Goal: Task Accomplishment & Management: Manage account settings

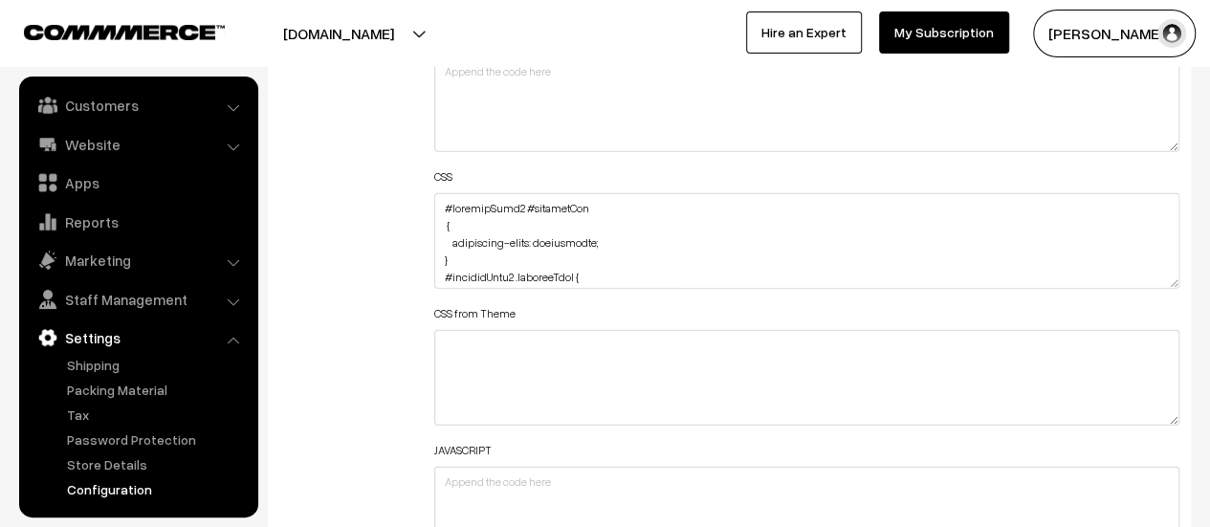
scroll to position [2392, 0]
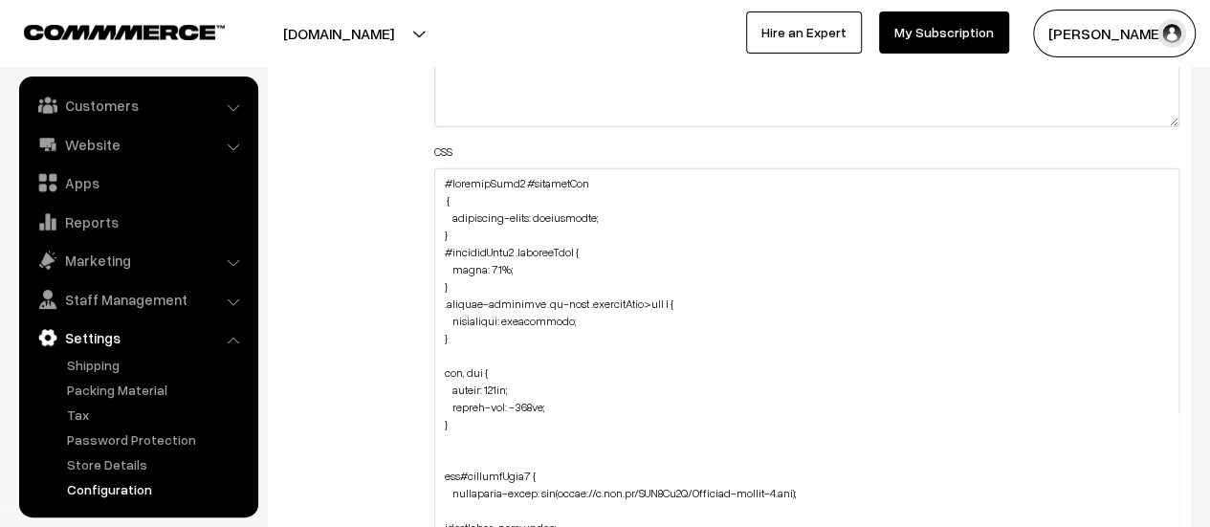
drag, startPoint x: 1173, startPoint y: 254, endPoint x: 1107, endPoint y: 544, distance: 298.2
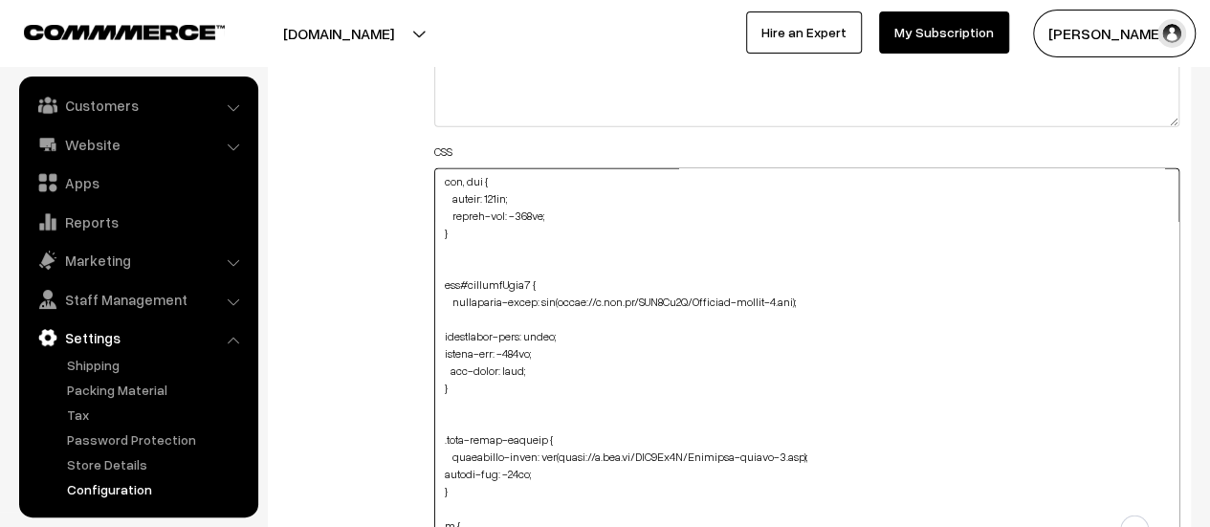
scroll to position [191, 0]
drag, startPoint x: 562, startPoint y: 298, endPoint x: 794, endPoint y: 292, distance: 231.6
click at [794, 292] on textarea "To enrich screen reader interactions, please activate Accessibility in Grammarl…" at bounding box center [806, 361] width 745 height 386
paste textarea "<a href="https://ibb.co/zHDCs6q9"><img src="https://i.ibb.co/5xwCTKbp/alternati…"
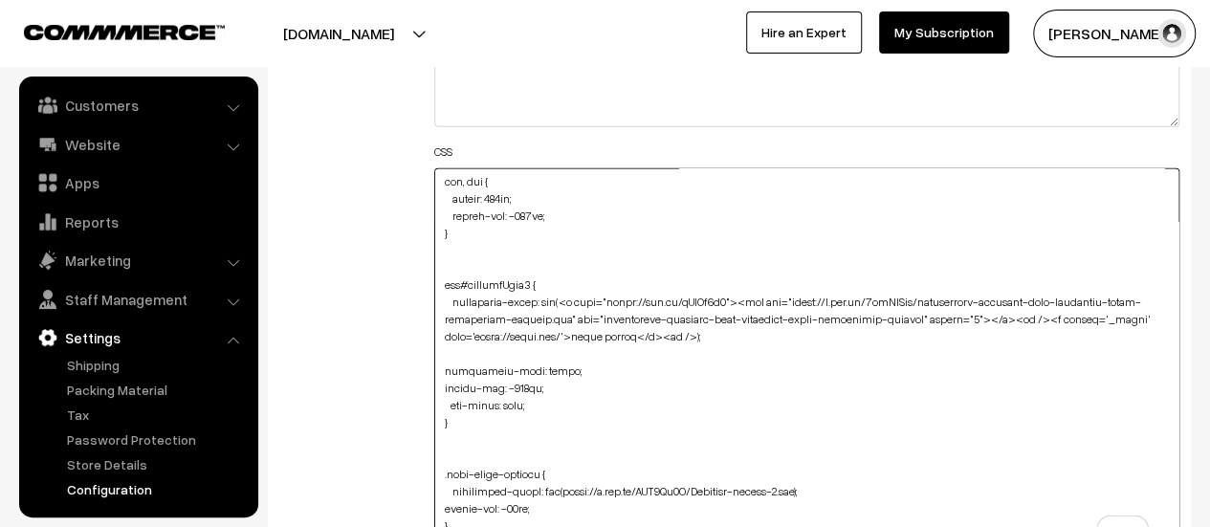
drag, startPoint x: 790, startPoint y: 298, endPoint x: 565, endPoint y: 296, distance: 224.8
click at [565, 296] on textarea "To enrich screen reader interactions, please activate Accessibility in Grammarl…" at bounding box center [806, 361] width 745 height 386
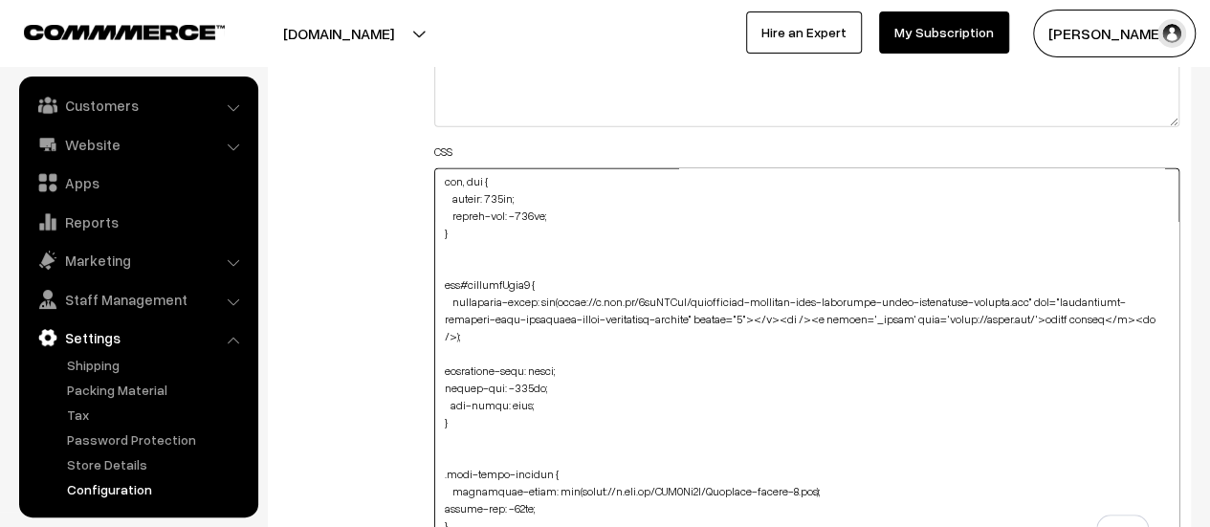
drag, startPoint x: 1019, startPoint y: 294, endPoint x: 1101, endPoint y: 317, distance: 85.4
click at [1101, 317] on textarea "To enrich screen reader interactions, please activate Accessibility in Grammarl…" at bounding box center [806, 361] width 745 height 386
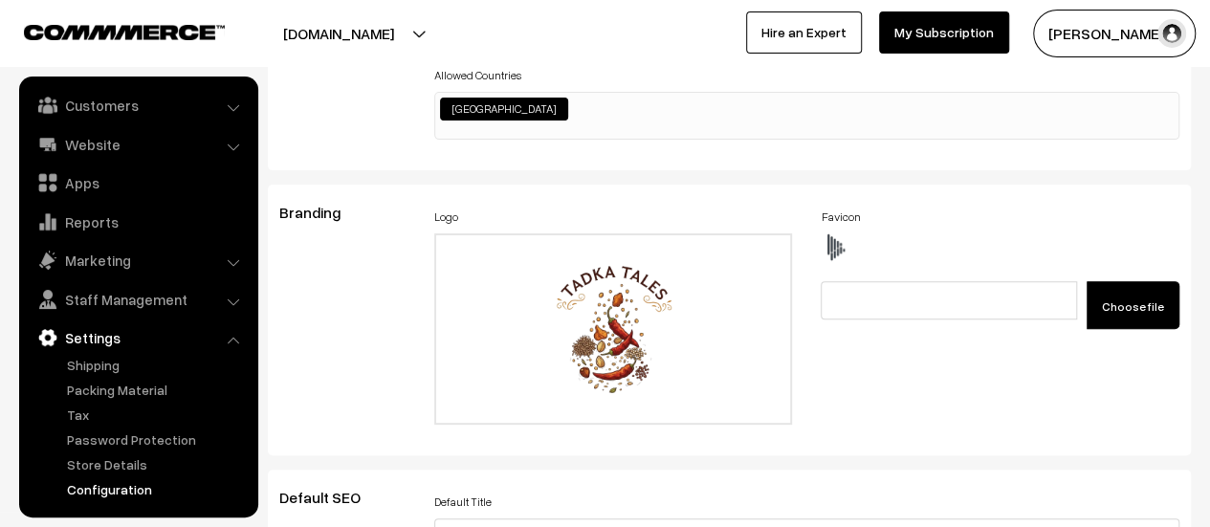
scroll to position [0, 0]
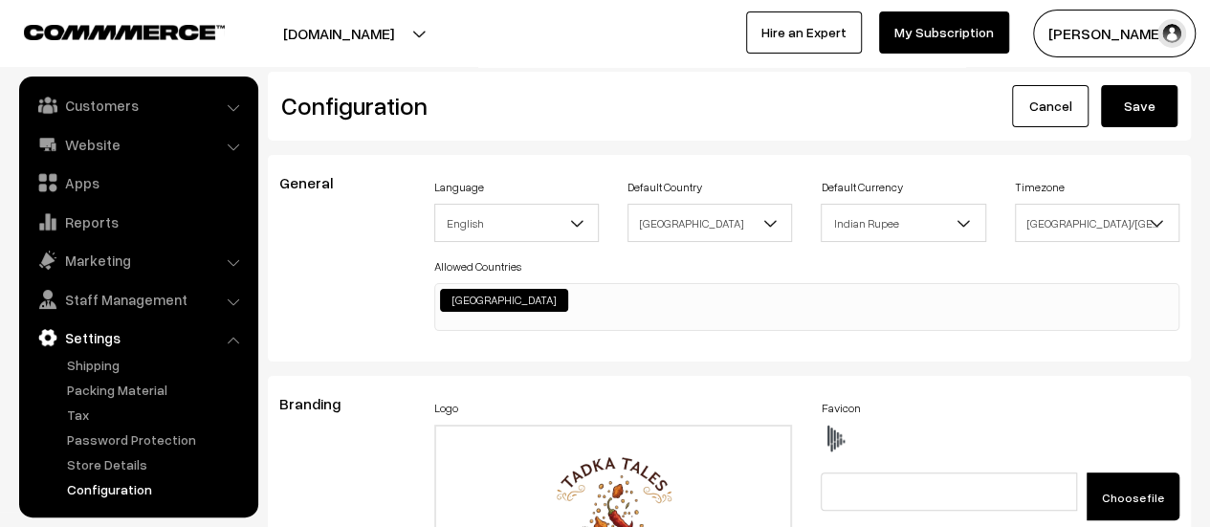
type textarea "#productType1 #productImg { background-color: transparent; } #productType1 .pro…"
click at [1134, 105] on button "Save" at bounding box center [1139, 106] width 77 height 42
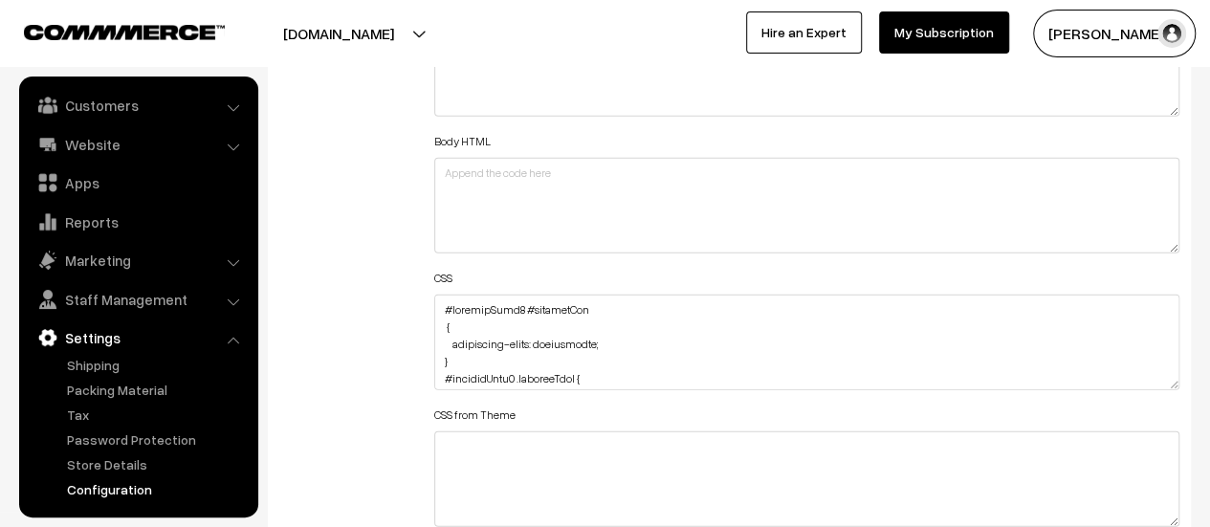
scroll to position [2296, 0]
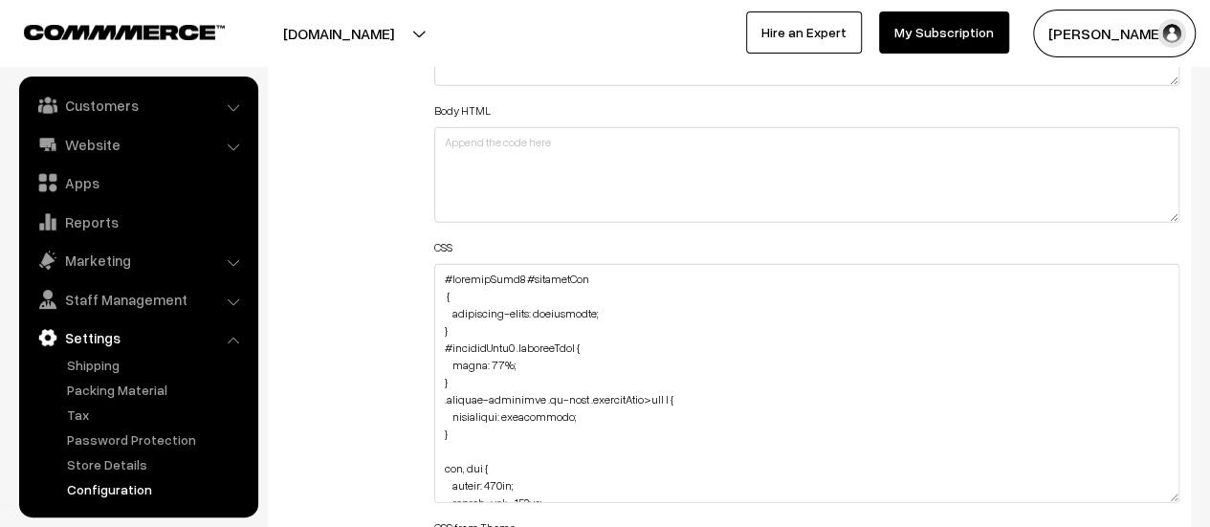
drag, startPoint x: 1170, startPoint y: 351, endPoint x: 1141, endPoint y: 572, distance: 222.8
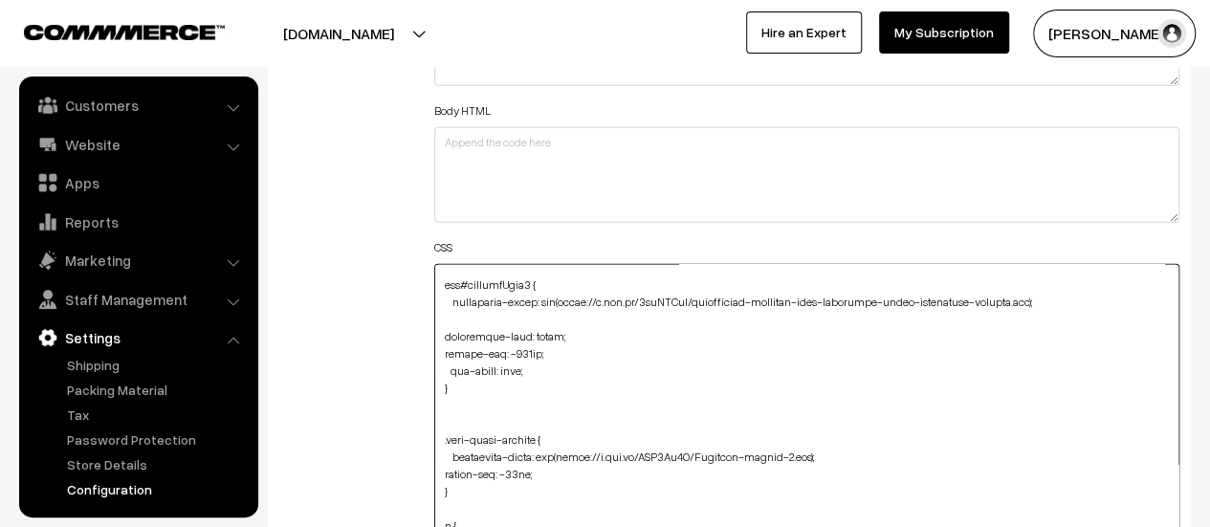
scroll to position [287, 0]
drag, startPoint x: 1019, startPoint y: 298, endPoint x: 565, endPoint y: 296, distance: 453.4
click at [565, 296] on textarea "To enrich screen reader interactions, please activate Accessibility in Grammarl…" at bounding box center [806, 422] width 745 height 316
paste textarea "<a href="https://ibb.co/JwhyL0gV"><img src="https://i.ibb.co/pBmRDG5c/dried-her…"
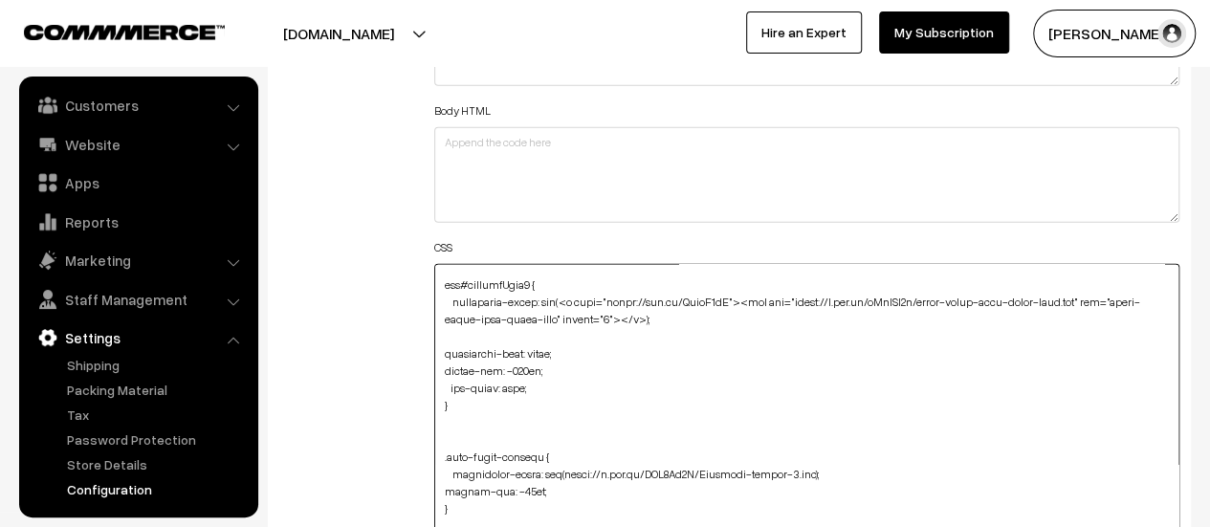
drag, startPoint x: 564, startPoint y: 300, endPoint x: 784, endPoint y: 293, distance: 220.2
click at [784, 293] on textarea "To enrich screen reader interactions, please activate Accessibility in Grammarl…" at bounding box center [806, 422] width 745 height 316
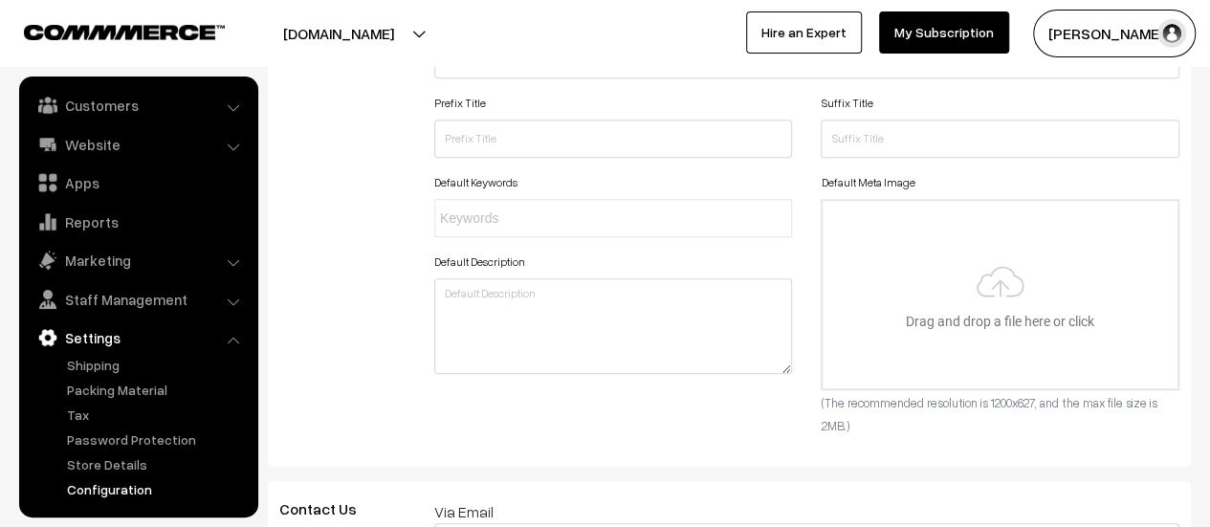
scroll to position [0, 0]
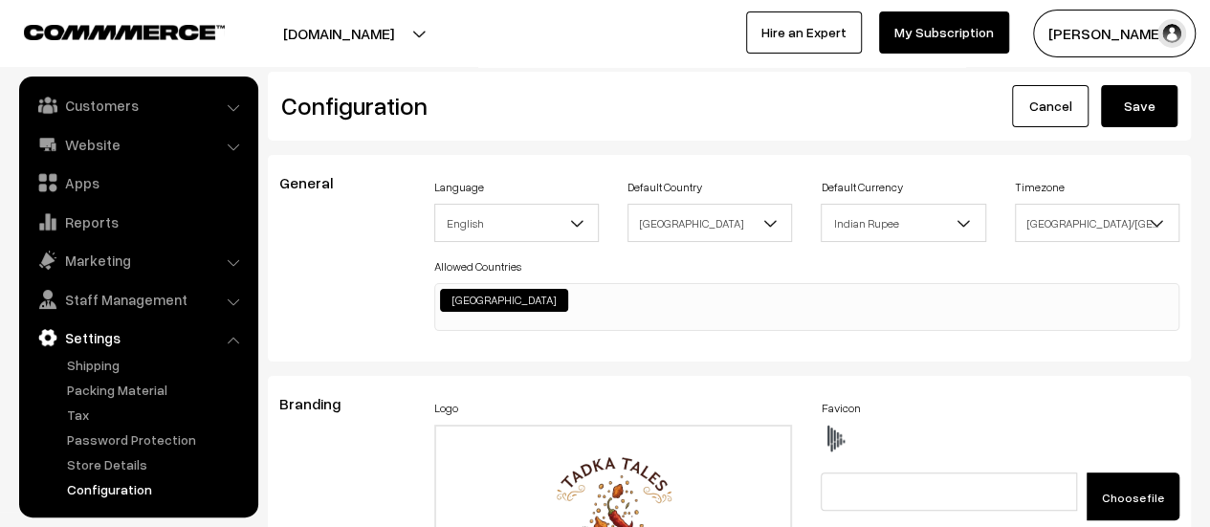
type textarea "#productType1 #productImg { background-color: transparent; } #productType1 .pro…"
click at [1118, 120] on button "Save" at bounding box center [1139, 106] width 77 height 42
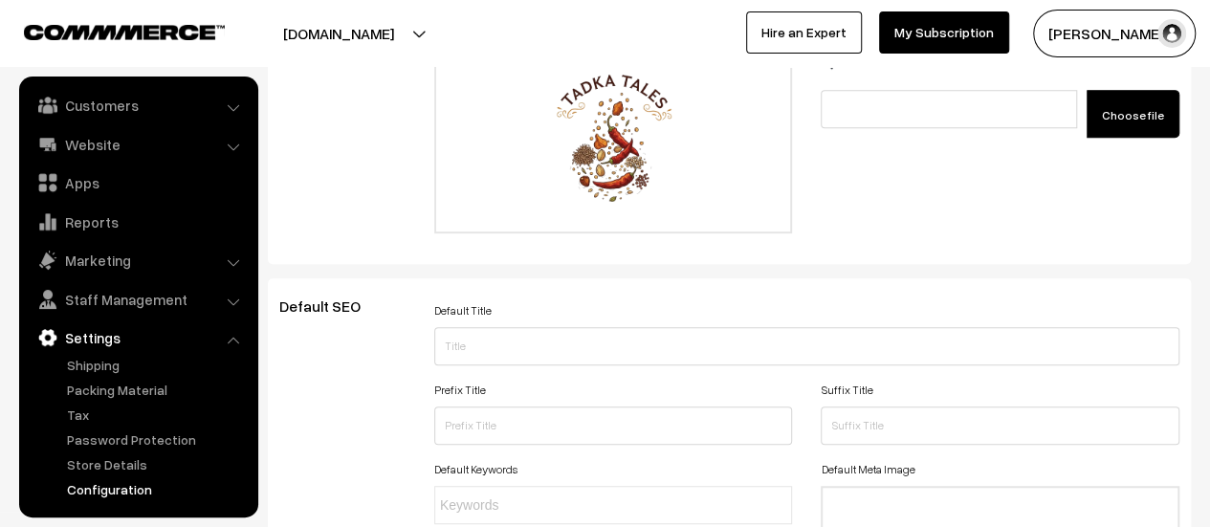
scroll to position [96, 0]
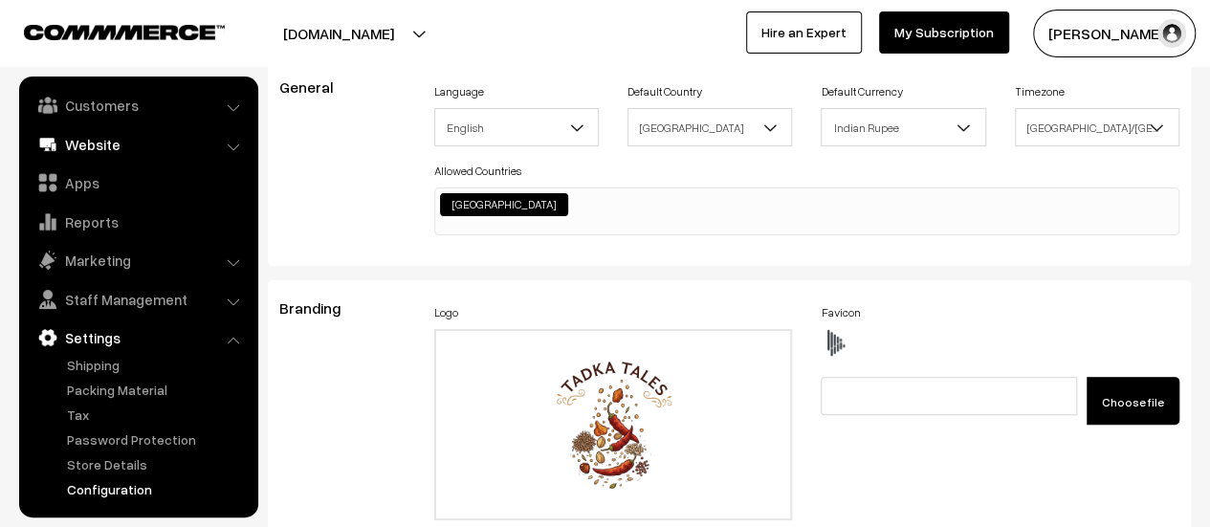
click at [120, 144] on link "Website" at bounding box center [138, 144] width 228 height 34
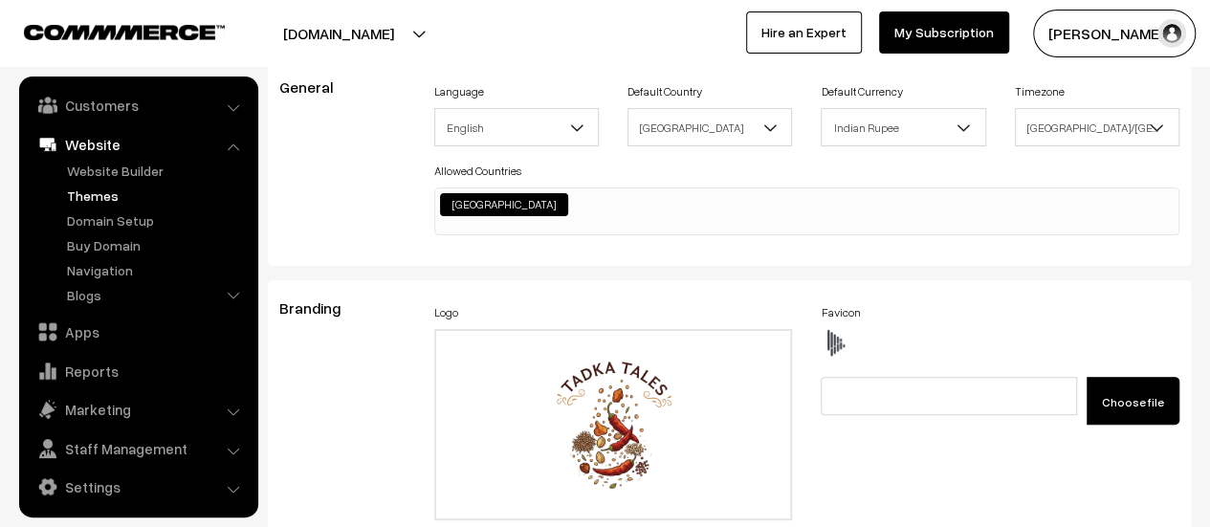
scroll to position [0, 0]
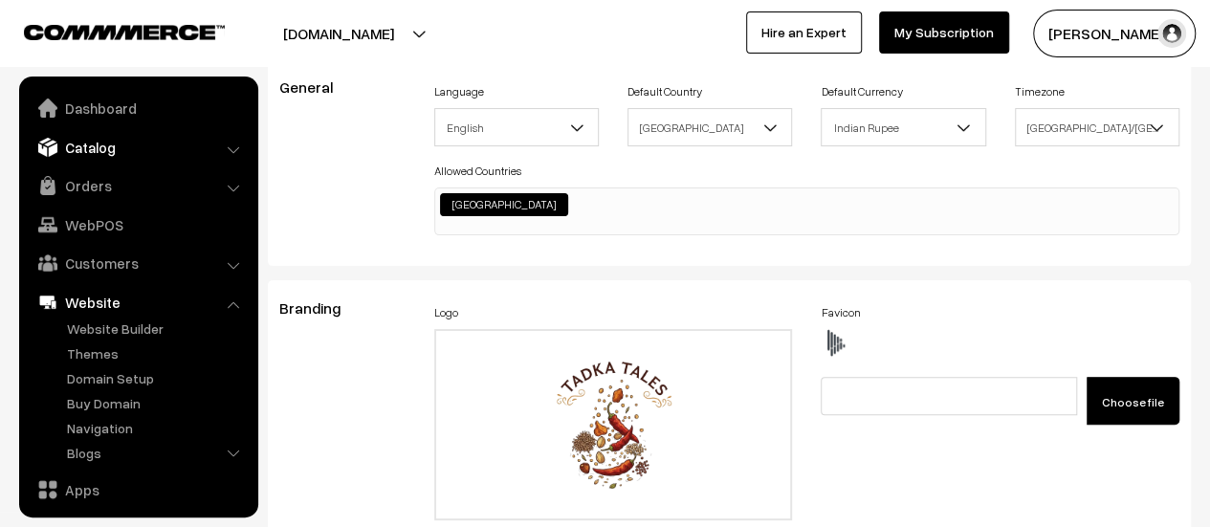
click at [98, 147] on link "Catalog" at bounding box center [138, 147] width 228 height 34
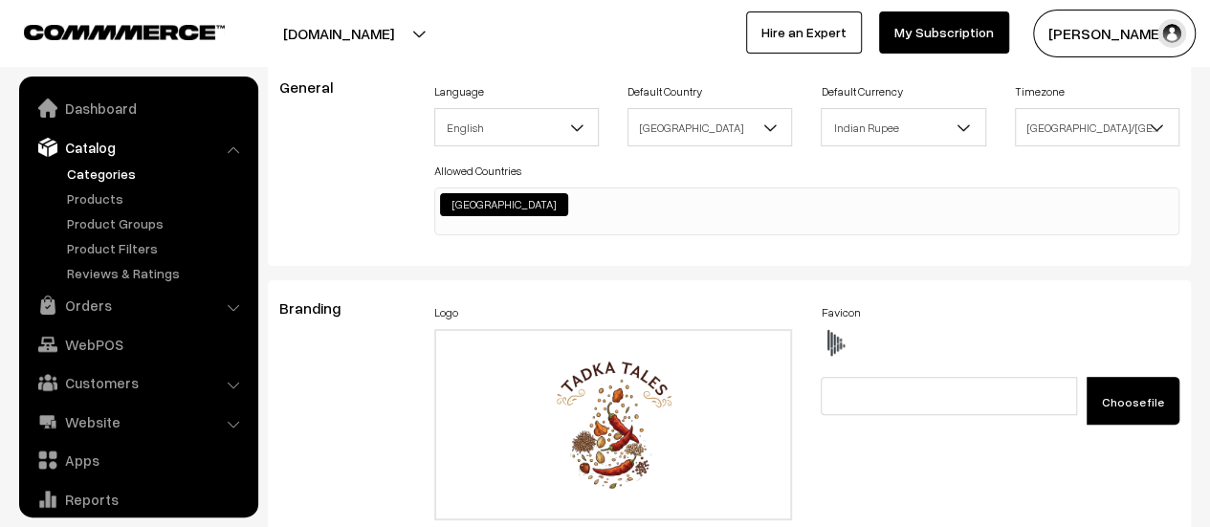
click at [99, 183] on link "Categories" at bounding box center [156, 174] width 189 height 20
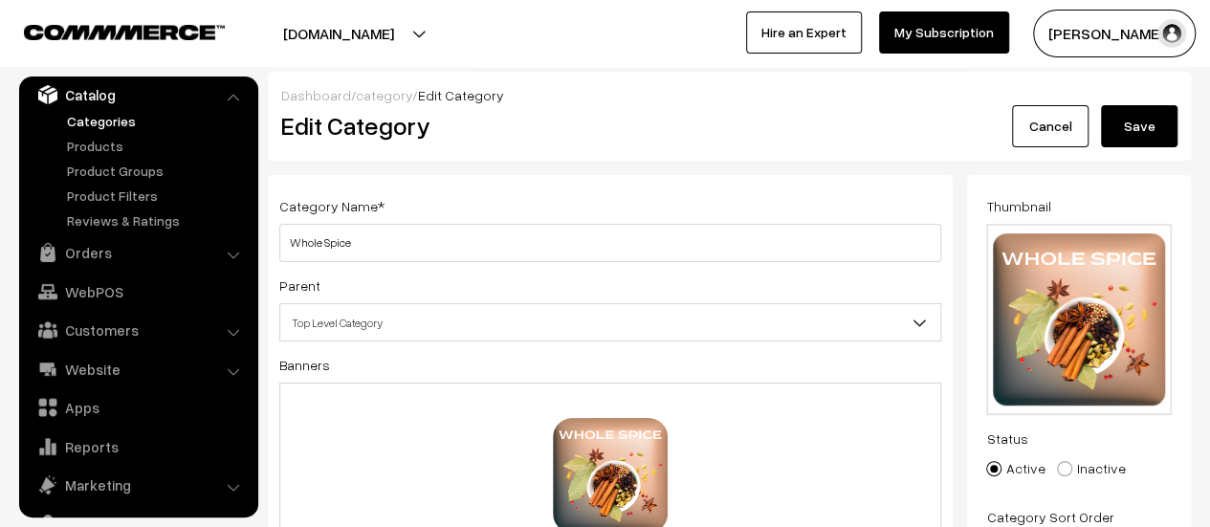
click at [1071, 127] on link "Cancel" at bounding box center [1050, 126] width 77 height 42
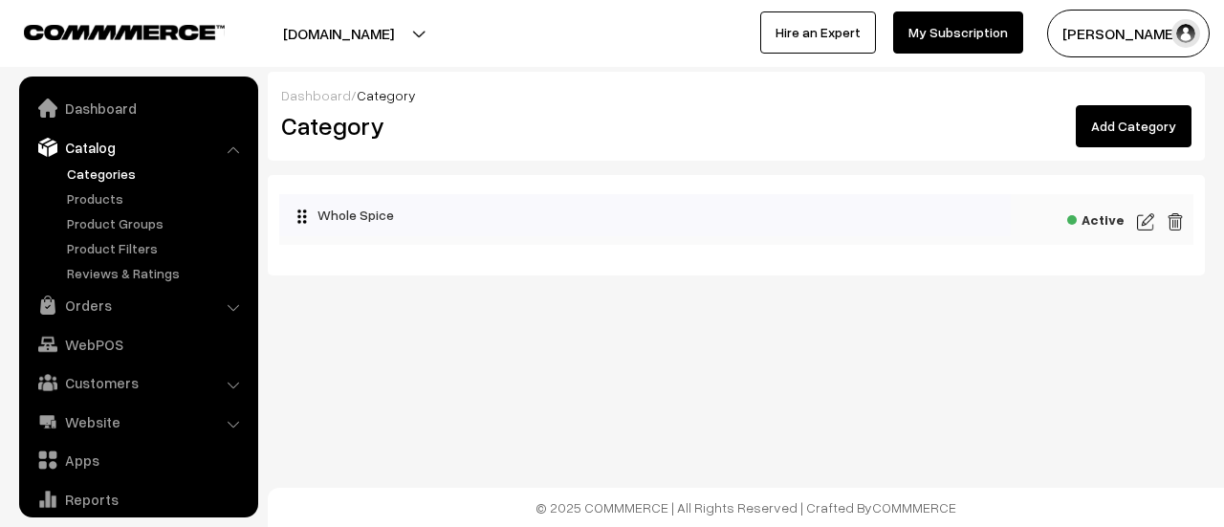
scroll to position [53, 0]
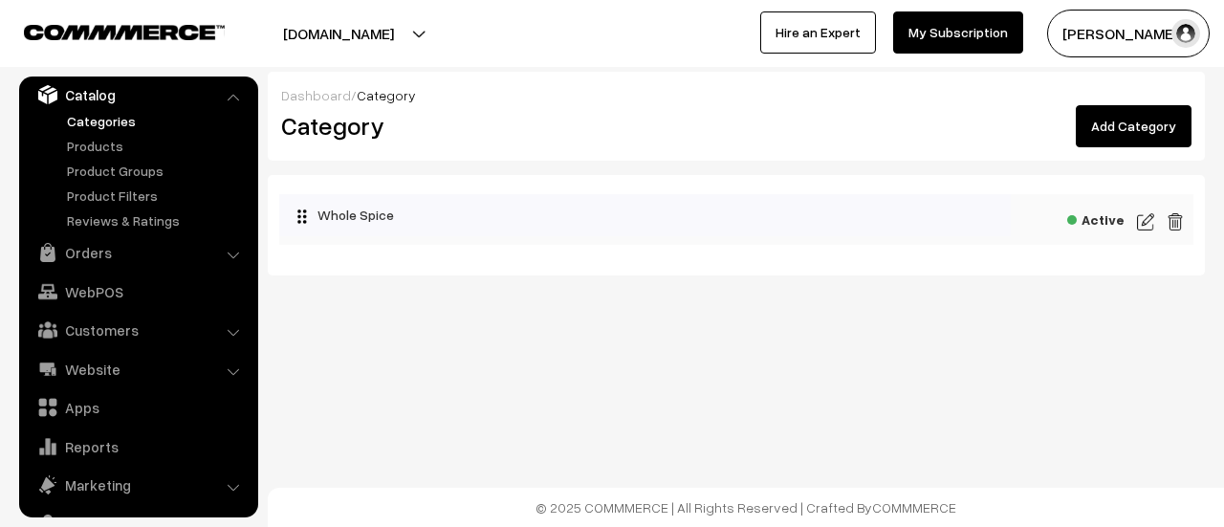
click at [1119, 122] on link "Add Category" at bounding box center [1134, 126] width 116 height 42
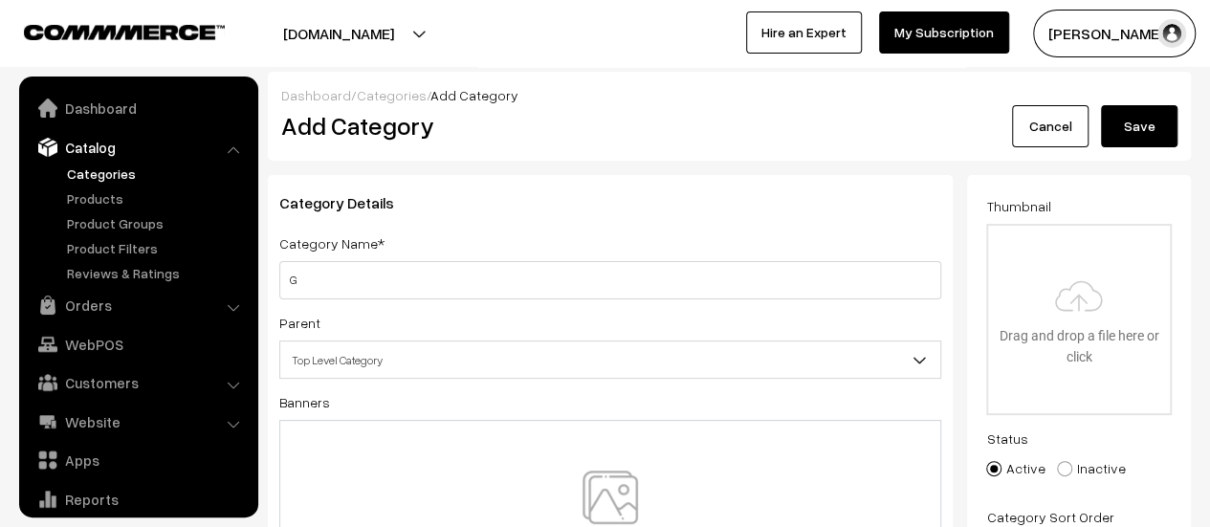
scroll to position [53, 0]
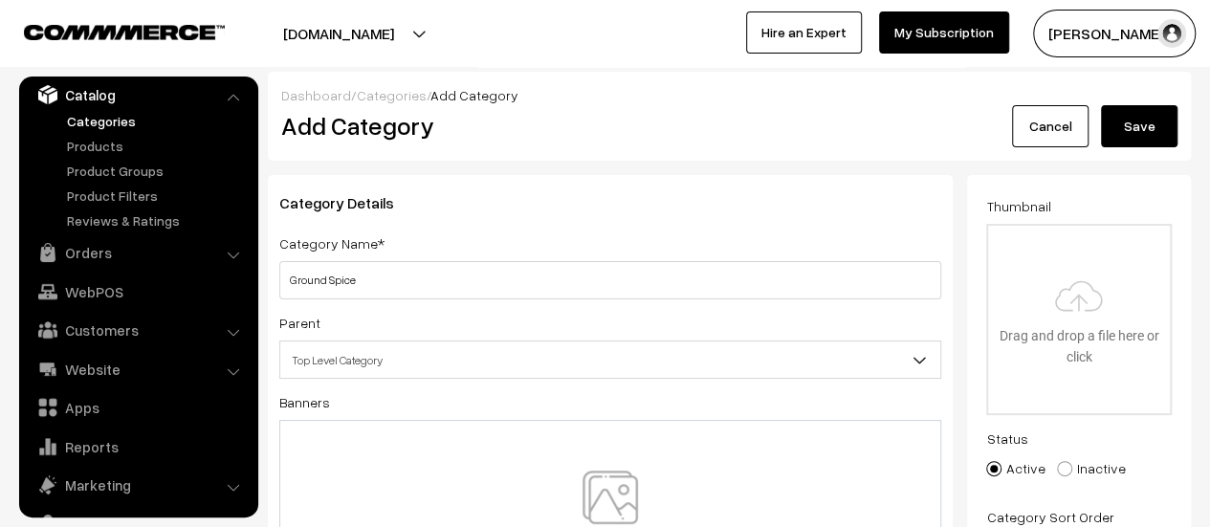
type input "Ground Spice"
click at [608, 479] on img at bounding box center [610, 527] width 197 height 112
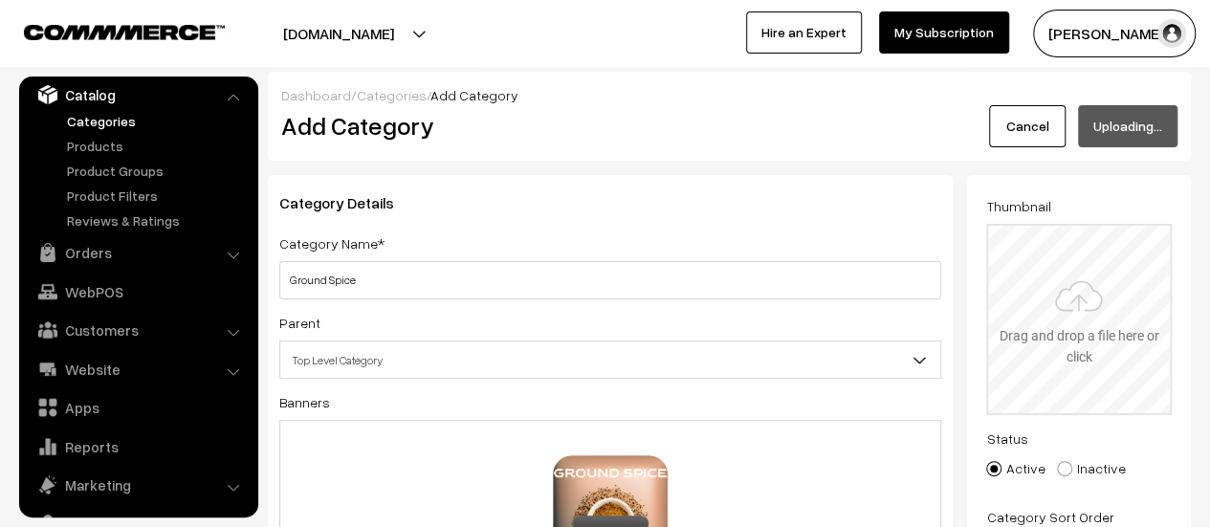
click at [1073, 257] on input "file" at bounding box center [1079, 319] width 182 height 187
type input "C:\fakepath\Ground Spice.png"
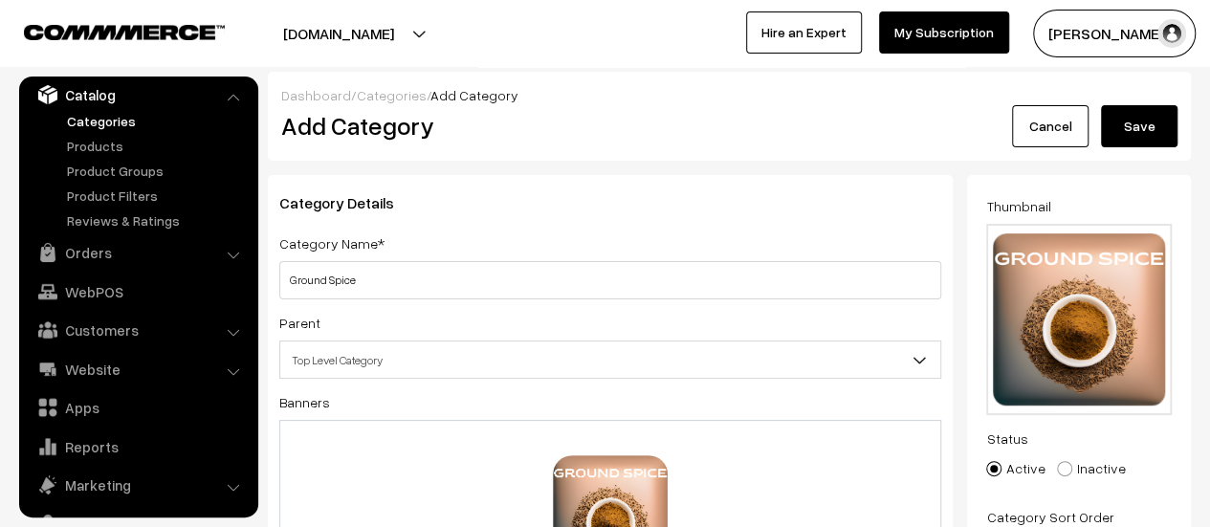
click at [1144, 125] on button "Save" at bounding box center [1139, 126] width 77 height 42
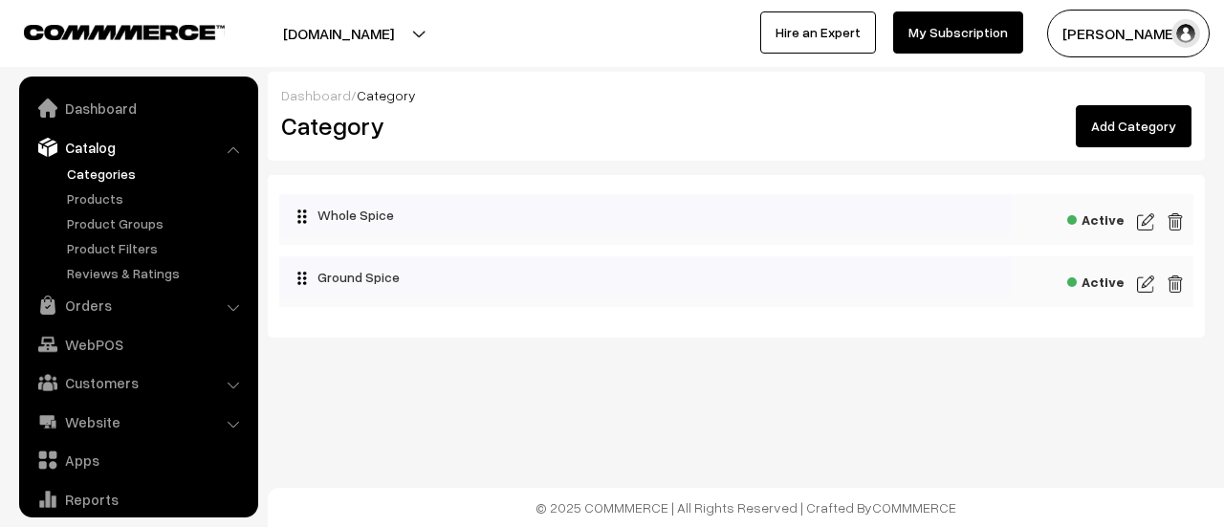
scroll to position [53, 0]
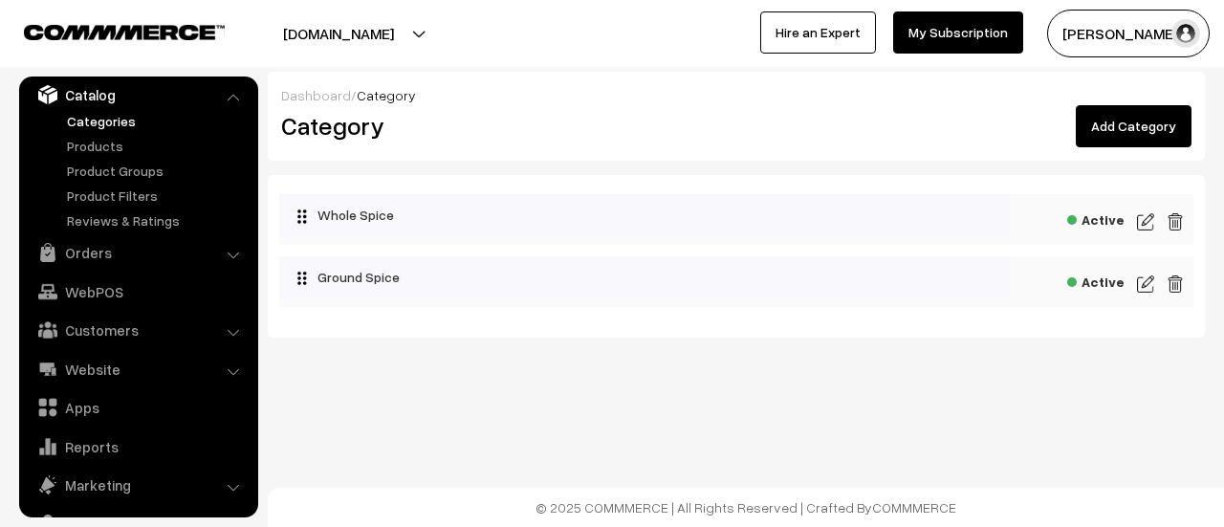
click at [1141, 118] on link "Add Category" at bounding box center [1134, 126] width 116 height 42
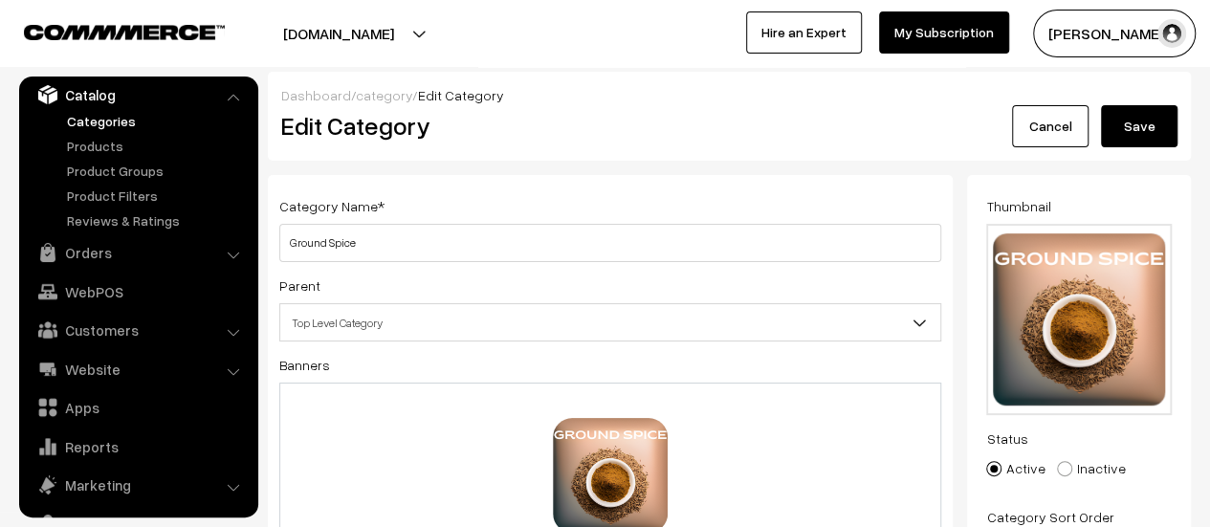
click at [1140, 112] on button "Save" at bounding box center [1139, 126] width 77 height 42
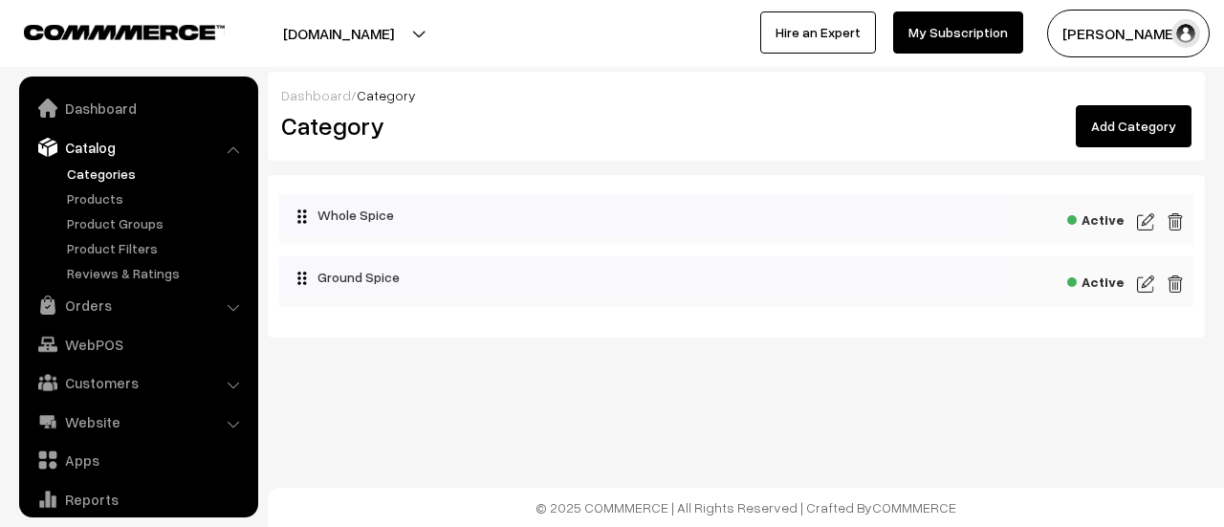
scroll to position [53, 0]
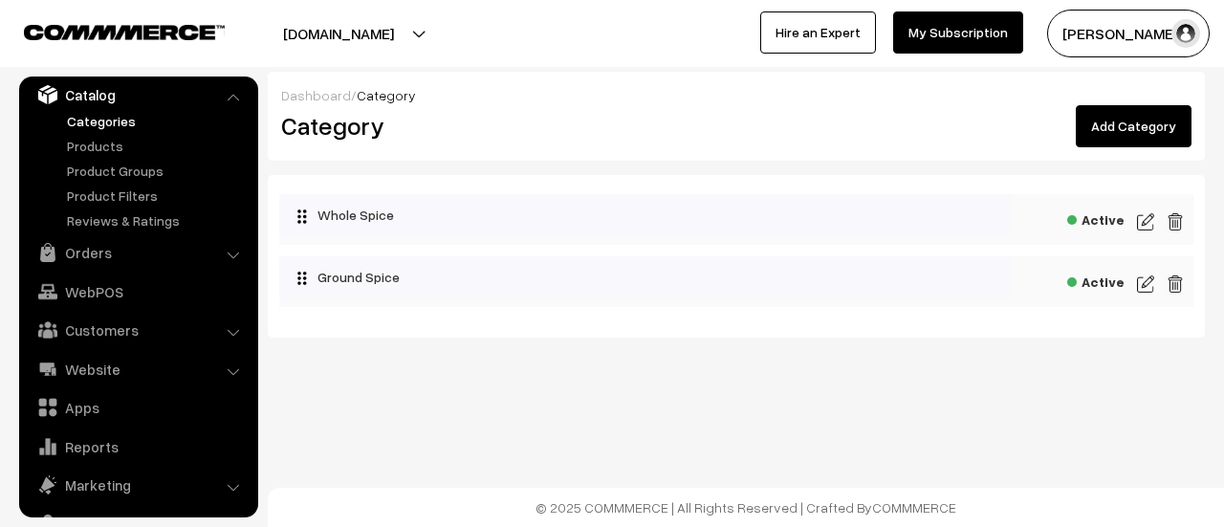
click at [88, 362] on link "Website" at bounding box center [138, 369] width 228 height 34
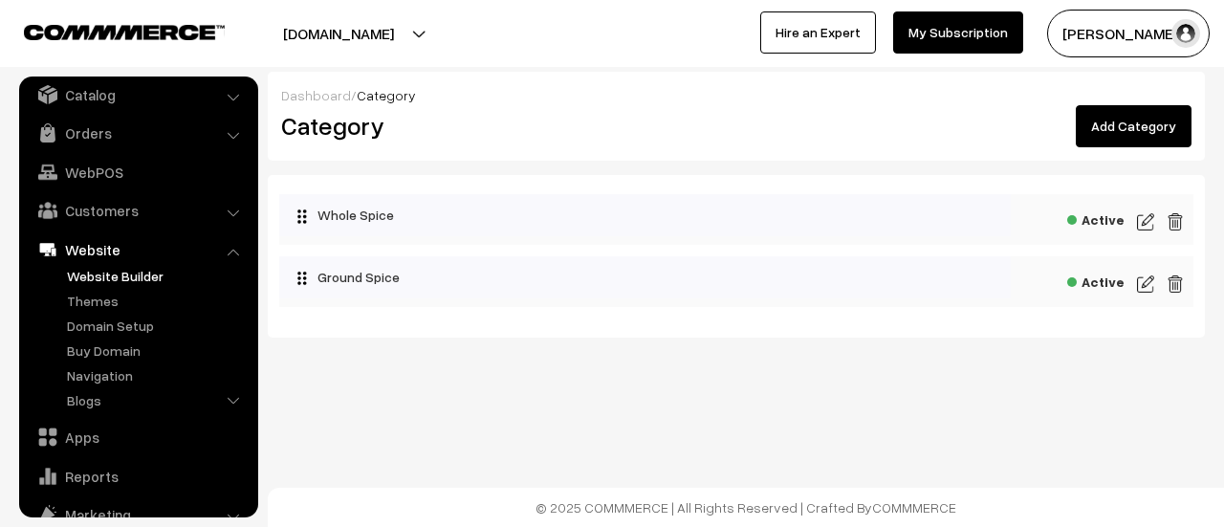
click at [111, 273] on link "Website Builder" at bounding box center [156, 276] width 189 height 20
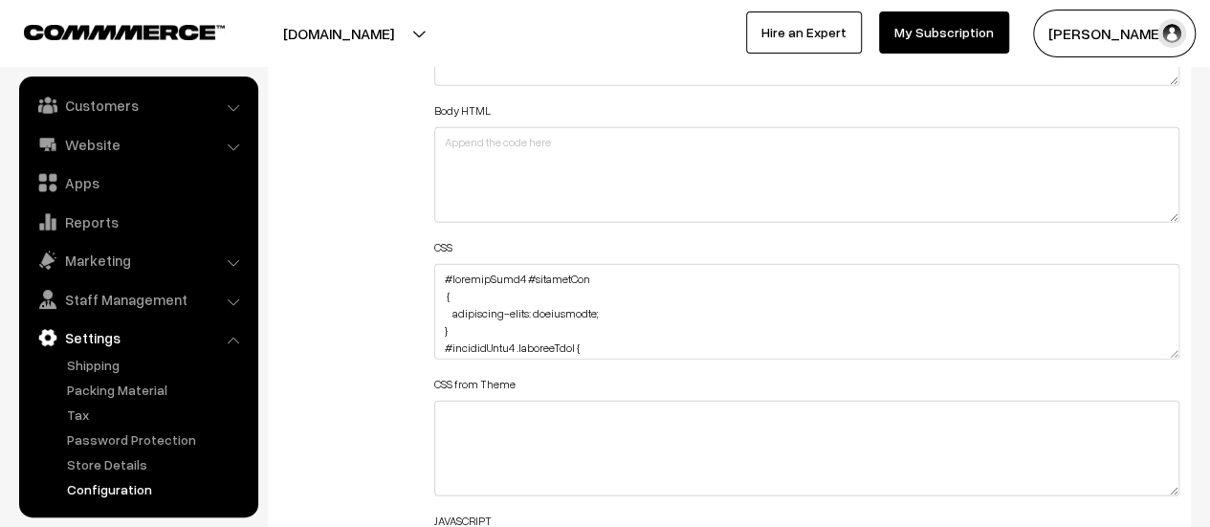
scroll to position [2392, 0]
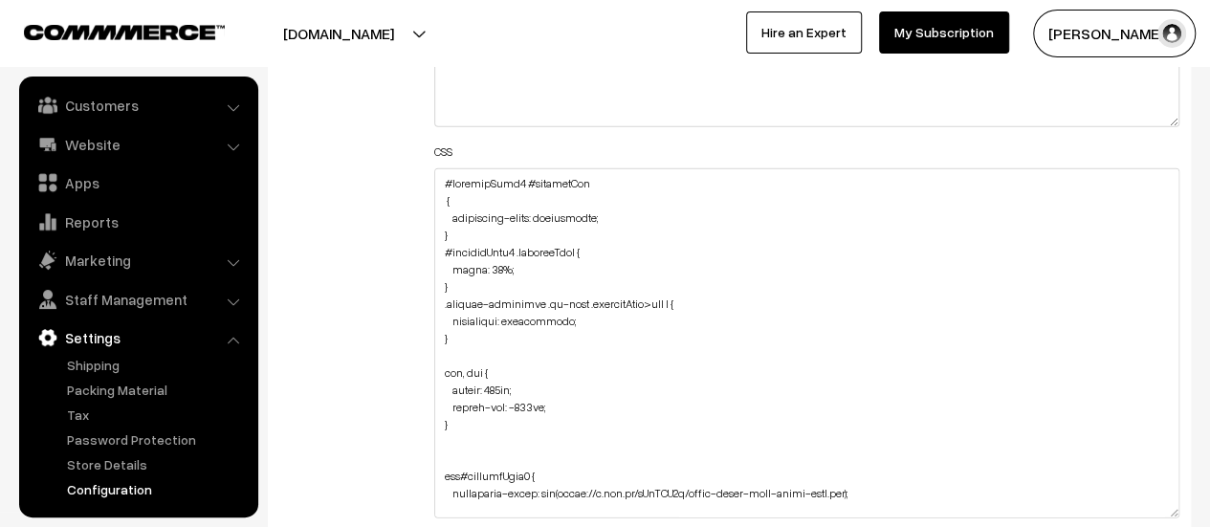
drag, startPoint x: 1176, startPoint y: 252, endPoint x: 1138, endPoint y: 506, distance: 257.2
click at [1138, 506] on textarea at bounding box center [806, 343] width 745 height 350
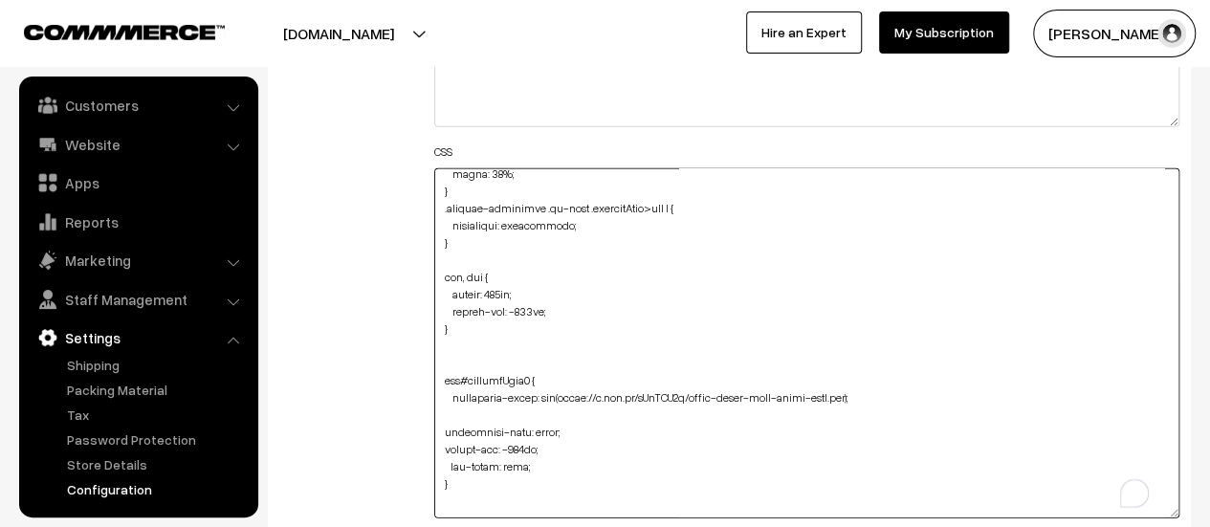
scroll to position [96, 0]
drag, startPoint x: 854, startPoint y: 393, endPoint x: 563, endPoint y: 399, distance: 290.9
click at [563, 399] on textarea "To enrich screen reader interactions, please activate Accessibility in Grammarl…" at bounding box center [806, 343] width 745 height 350
paste textarea "<a href="https://ibb.co/PvCxXZ65"><img src="https://i.ibb.co/Hfg7wDHr/pepper-se…"
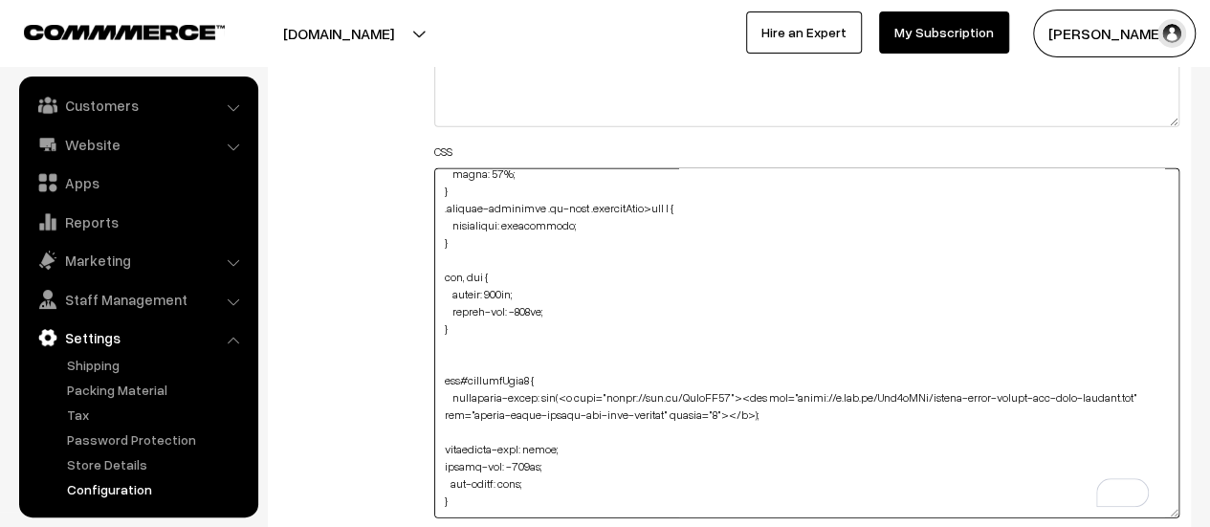
drag, startPoint x: 788, startPoint y: 391, endPoint x: 565, endPoint y: 391, distance: 222.9
click at [565, 391] on textarea "To enrich screen reader interactions, please activate Accessibility in Grammarl…" at bounding box center [806, 343] width 745 height 350
drag, startPoint x: 907, startPoint y: 393, endPoint x: 524, endPoint y: 409, distance: 383.0
click at [524, 409] on textarea "To enrich screen reader interactions, please activate Accessibility in Grammarl…" at bounding box center [806, 343] width 745 height 350
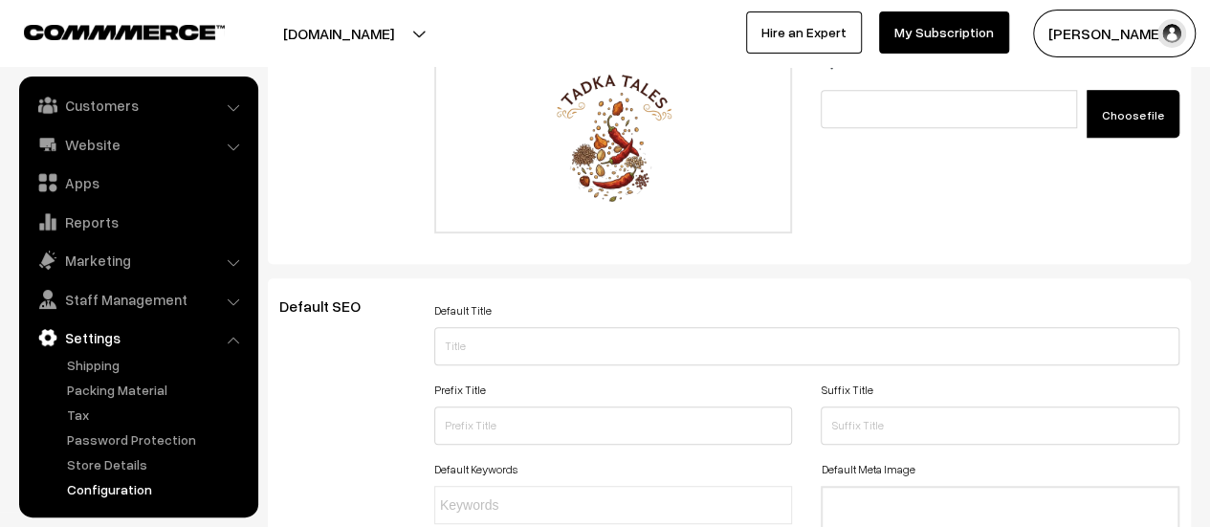
scroll to position [0, 0]
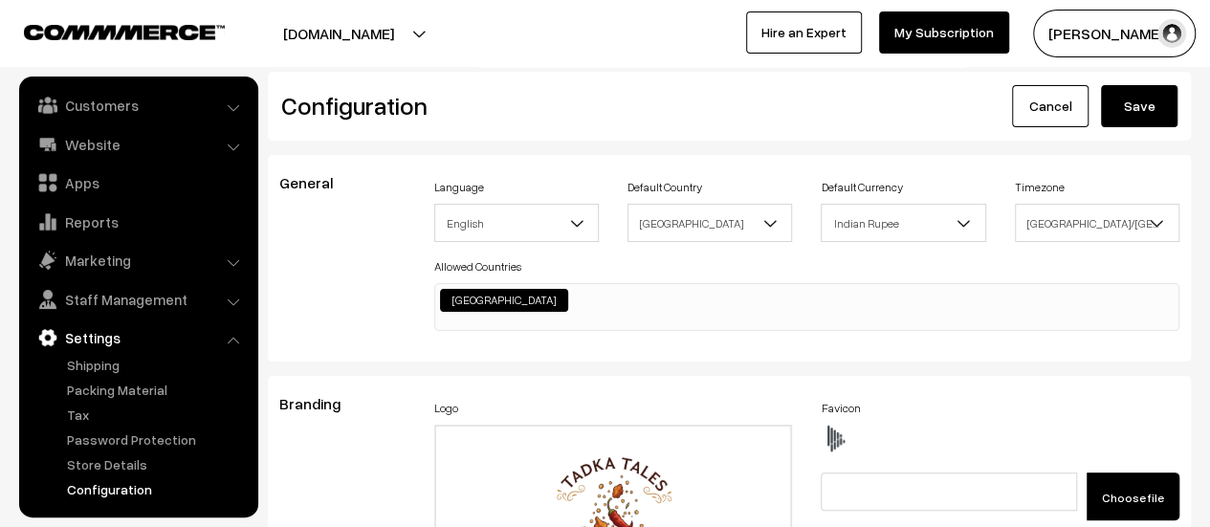
type textarea "#productType1 #productImg { background-color: transparent; } #productType1 .pro…"
click at [1142, 104] on button "Save" at bounding box center [1139, 106] width 77 height 42
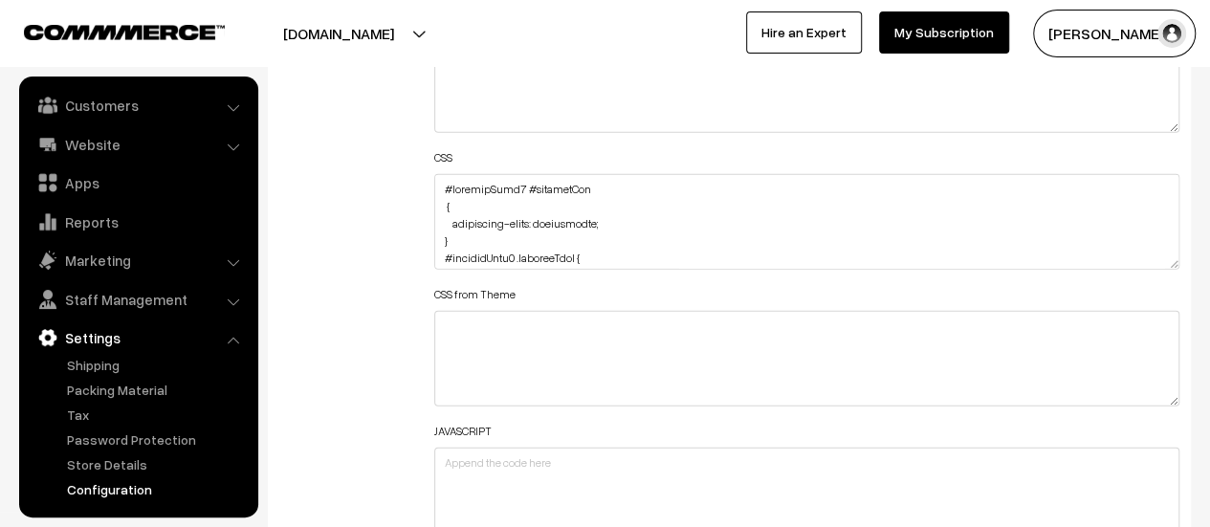
scroll to position [2392, 0]
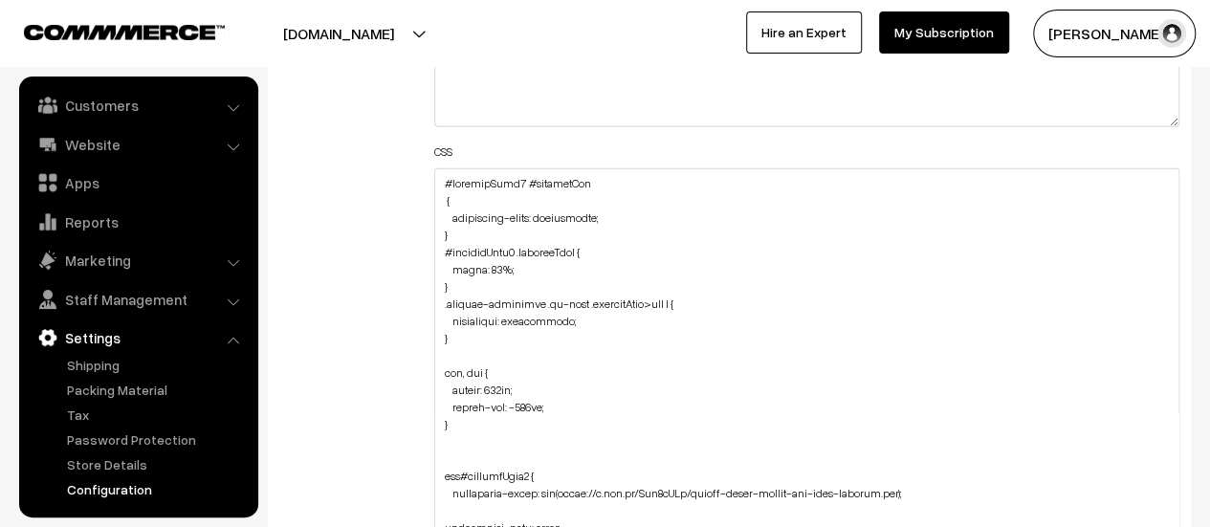
drag, startPoint x: 1175, startPoint y: 254, endPoint x: 1102, endPoint y: 551, distance: 305.3
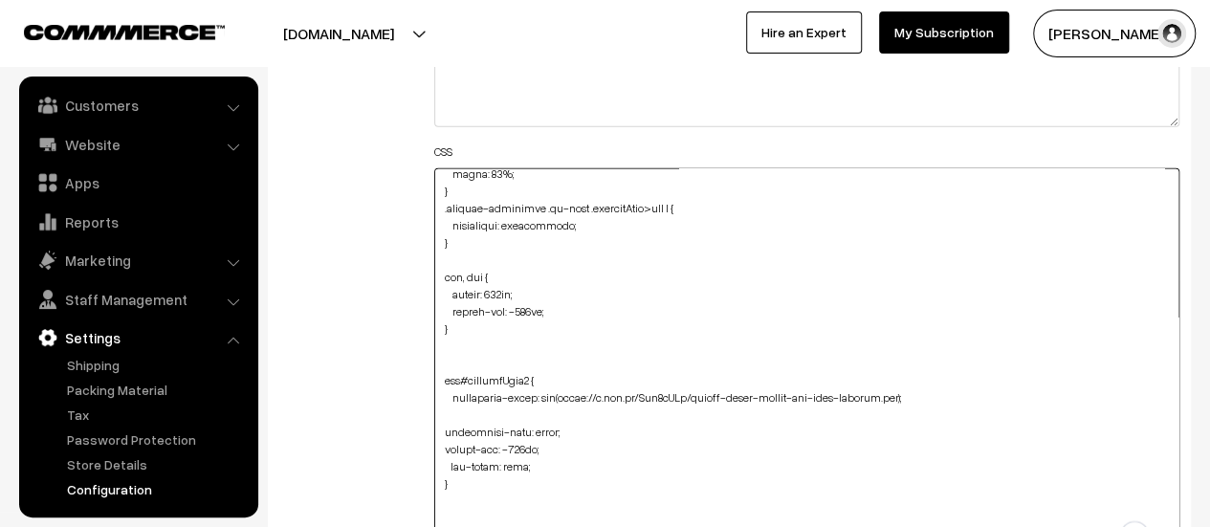
scroll to position [96, 0]
drag, startPoint x: 908, startPoint y: 389, endPoint x: 562, endPoint y: 387, distance: 345.3
click at [562, 387] on textarea "To enrich screen reader interactions, please activate Accessibility in Grammarl…" at bounding box center [806, 364] width 745 height 392
paste textarea "<a href="https://ibb.co/HpqwvtB3"><img src="https://i.ibb.co/k6Xbn45v/spices-he…"
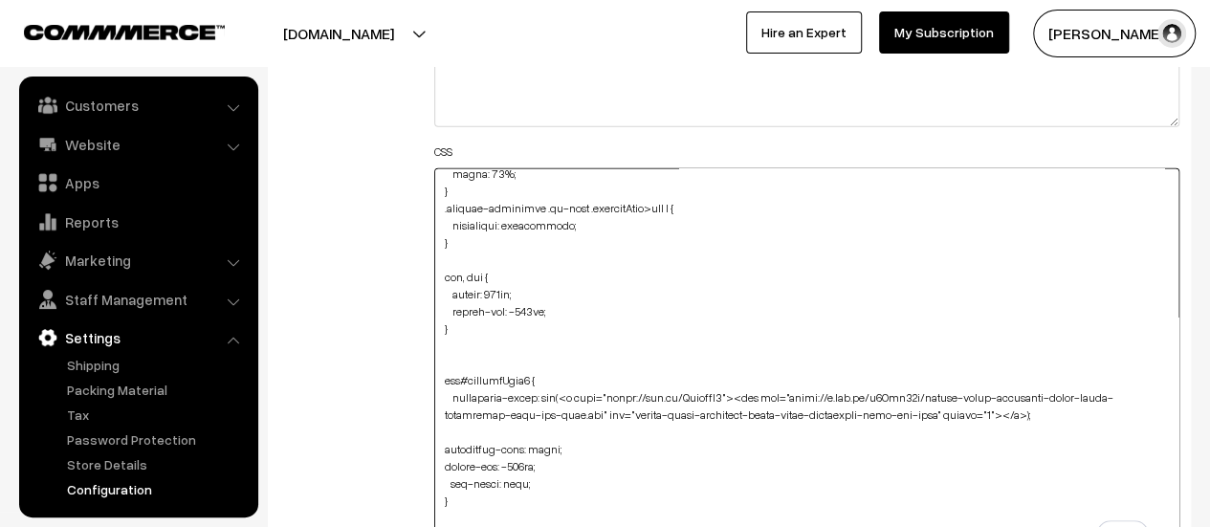
drag, startPoint x: 788, startPoint y: 392, endPoint x: 569, endPoint y: 386, distance: 219.1
click at [566, 386] on textarea "To enrich screen reader interactions, please activate Accessibility in Grammarl…" at bounding box center [806, 364] width 745 height 392
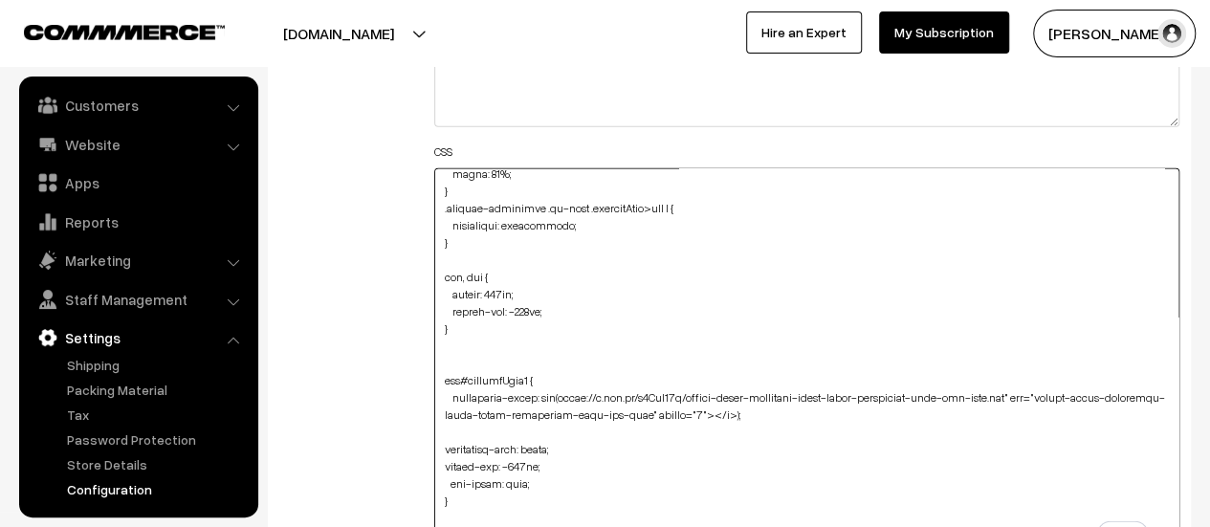
drag, startPoint x: 1005, startPoint y: 391, endPoint x: 719, endPoint y: 408, distance: 286.5
click at [719, 408] on textarea "To enrich screen reader interactions, please activate Accessibility in Grammarl…" at bounding box center [806, 364] width 745 height 392
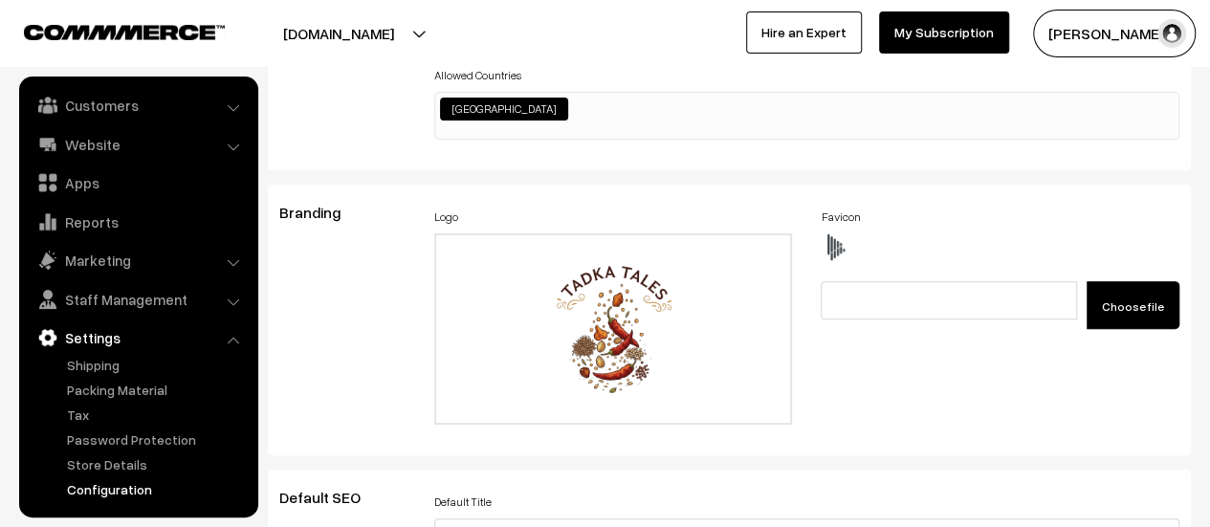
scroll to position [0, 0]
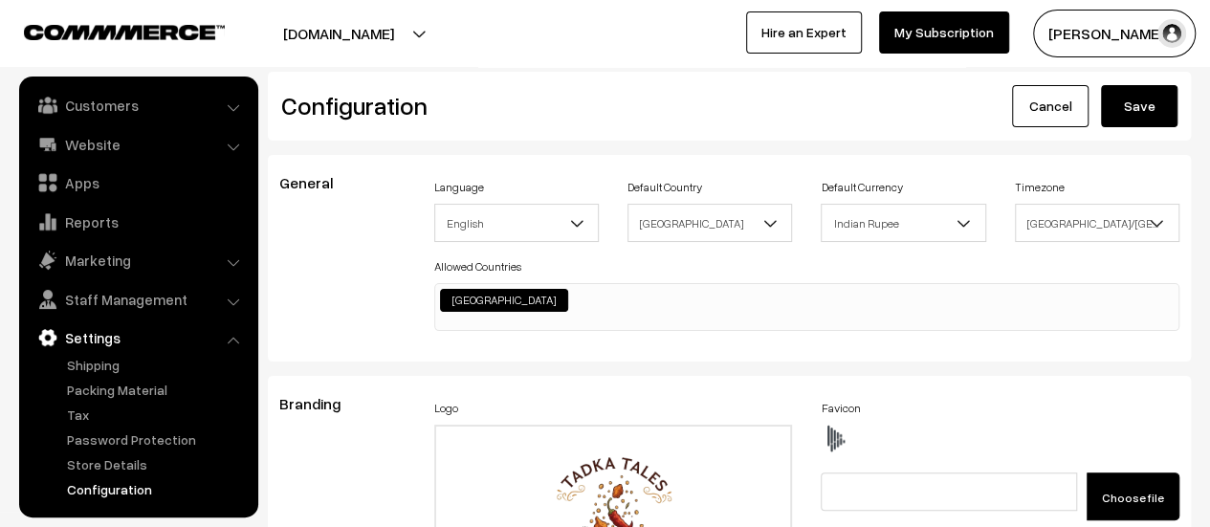
type textarea "#productType1 #productImg { background-color: transparent; } #productType1 .pro…"
click at [1154, 110] on button "Save" at bounding box center [1139, 106] width 77 height 42
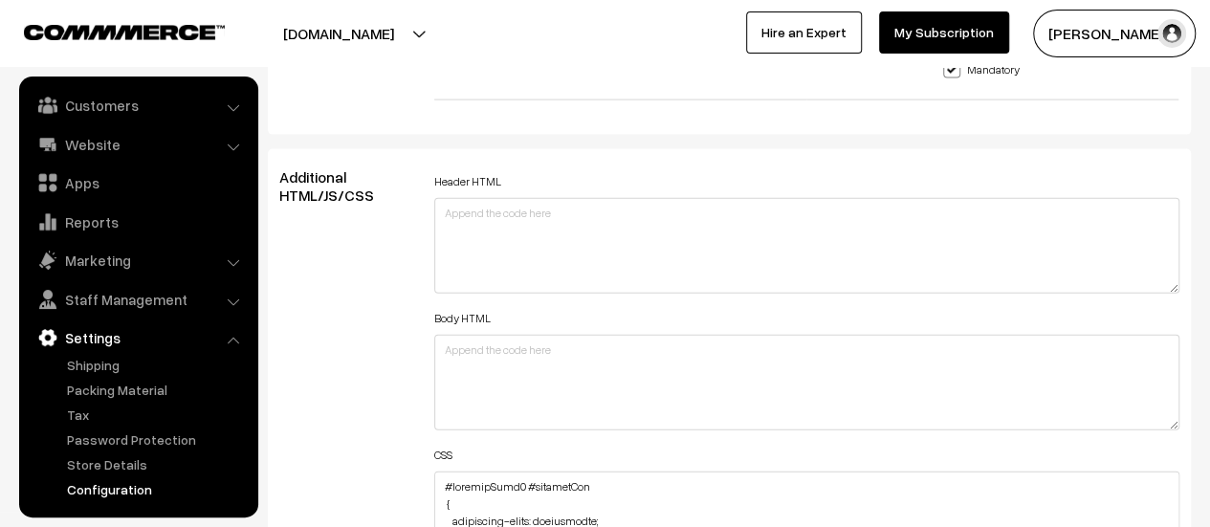
scroll to position [2200, 0]
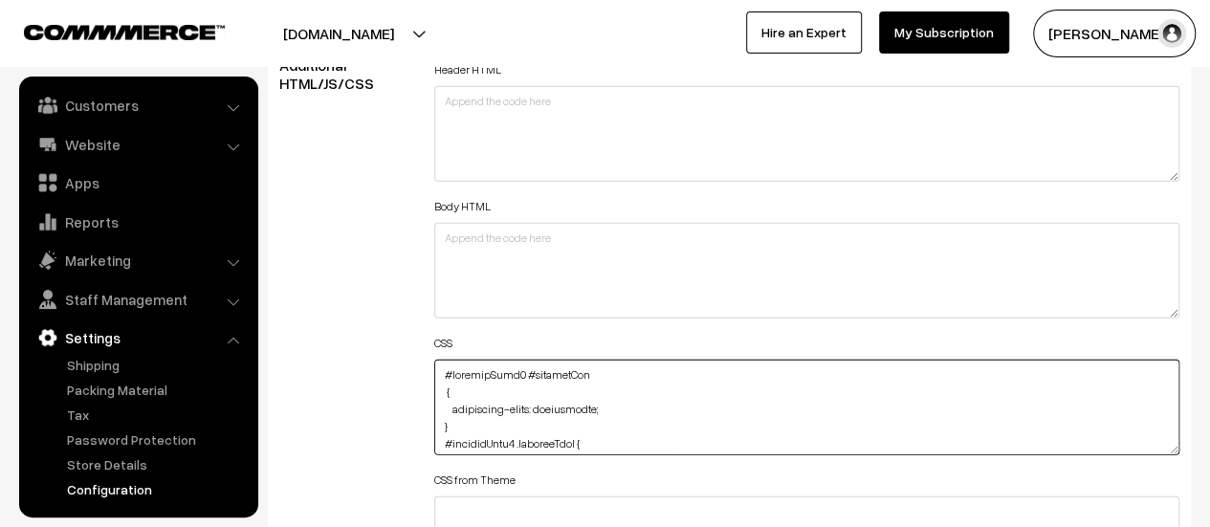
click at [1170, 515] on div "Header HTML Body HTML CSS CSS from Theme JAVASCRIPT" at bounding box center [806, 392] width 745 height 673
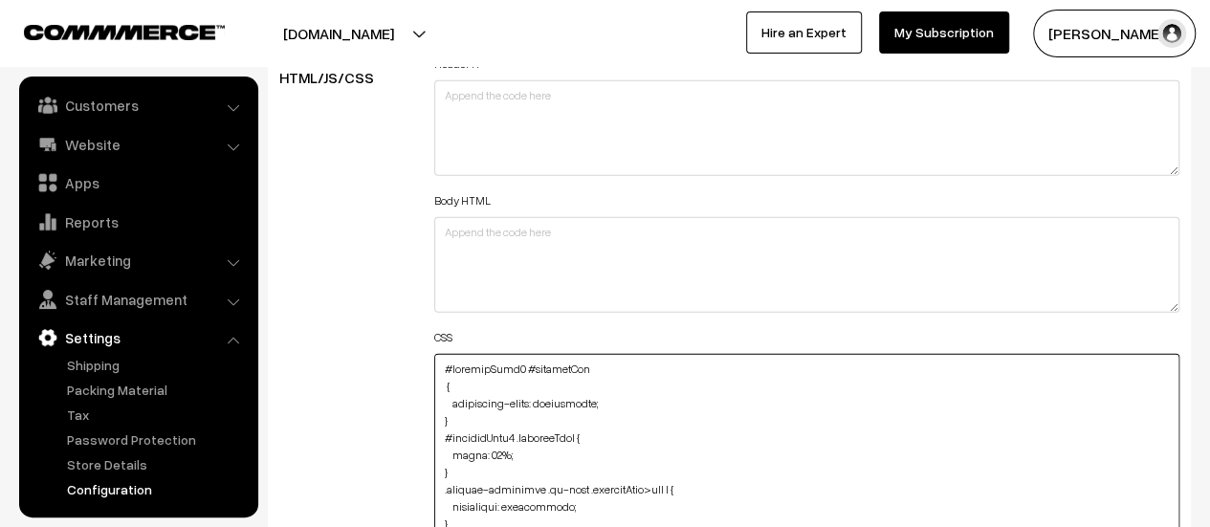
drag, startPoint x: 1175, startPoint y: 442, endPoint x: 1180, endPoint y: 572, distance: 130.2
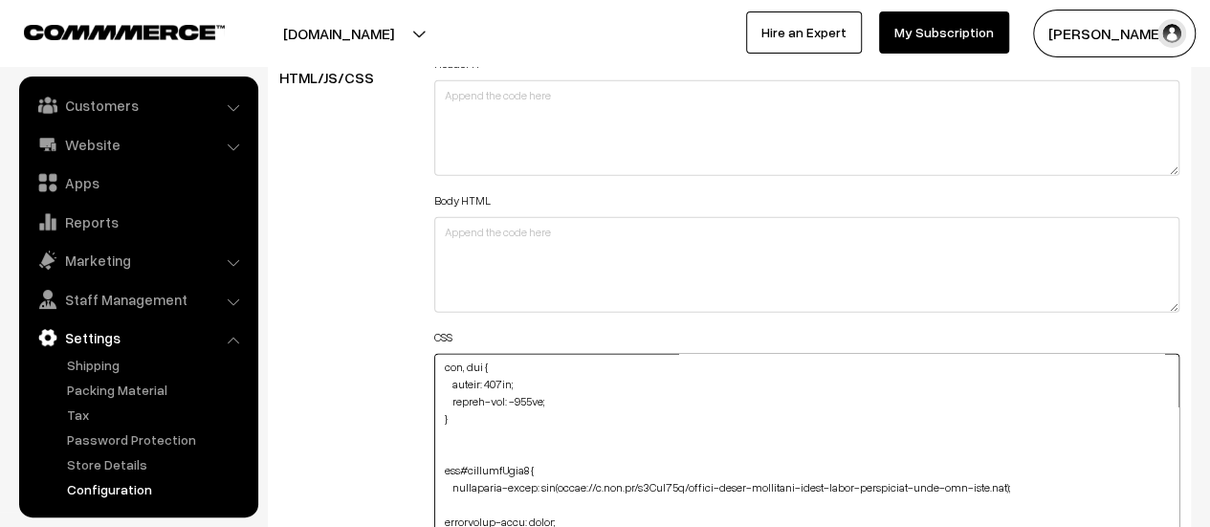
scroll to position [0, 0]
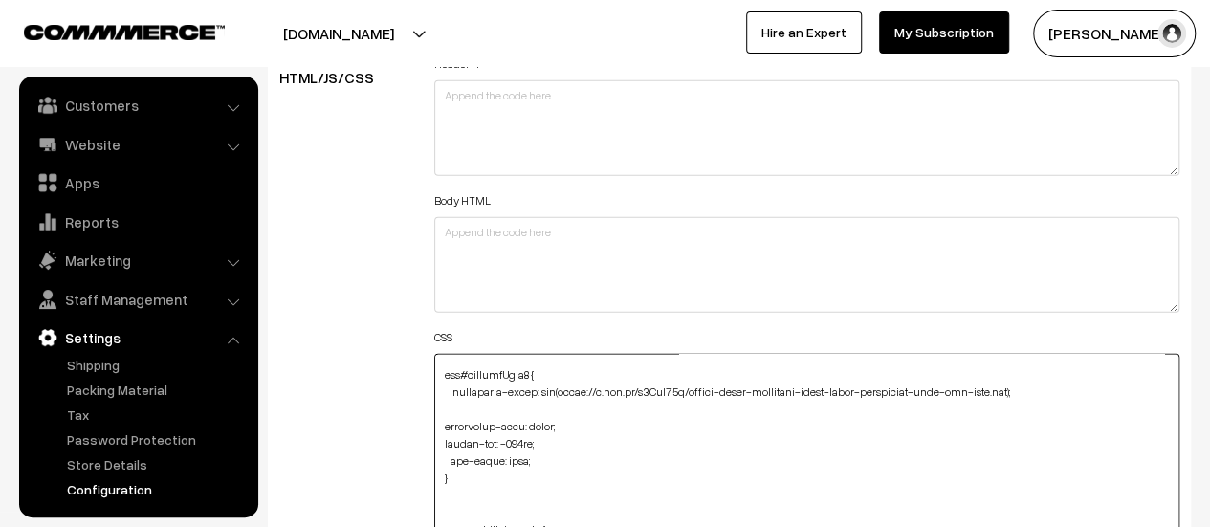
click at [538, 421] on textarea "To enrich screen reader interactions, please activate Accessibility in Grammarl…" at bounding box center [806, 467] width 745 height 226
click at [543, 420] on textarea "To enrich screen reader interactions, please activate Accessibility in Grammarl…" at bounding box center [806, 467] width 745 height 226
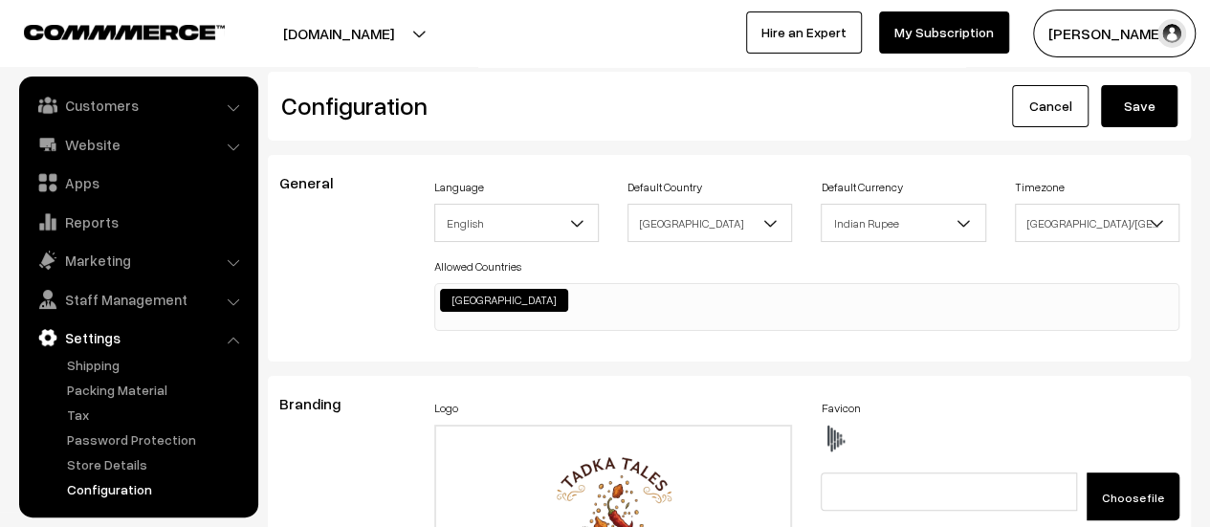
type textarea "#productType1 #productImg { background-color: transparent; } #productType1 .pro…"
click at [1125, 111] on button "Save" at bounding box center [1139, 106] width 77 height 42
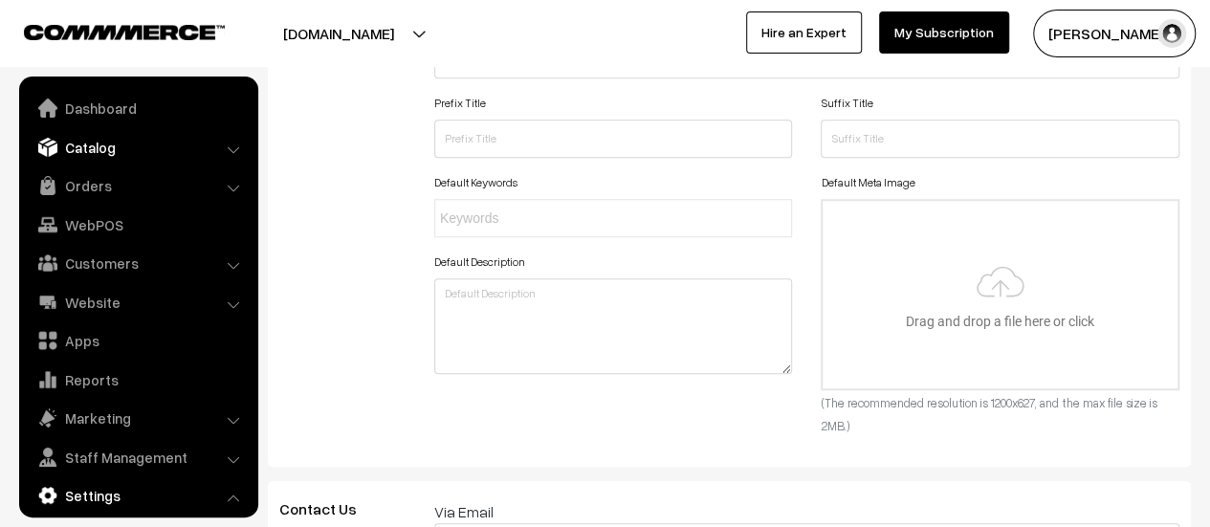
click at [107, 148] on link "Catalog" at bounding box center [138, 147] width 228 height 34
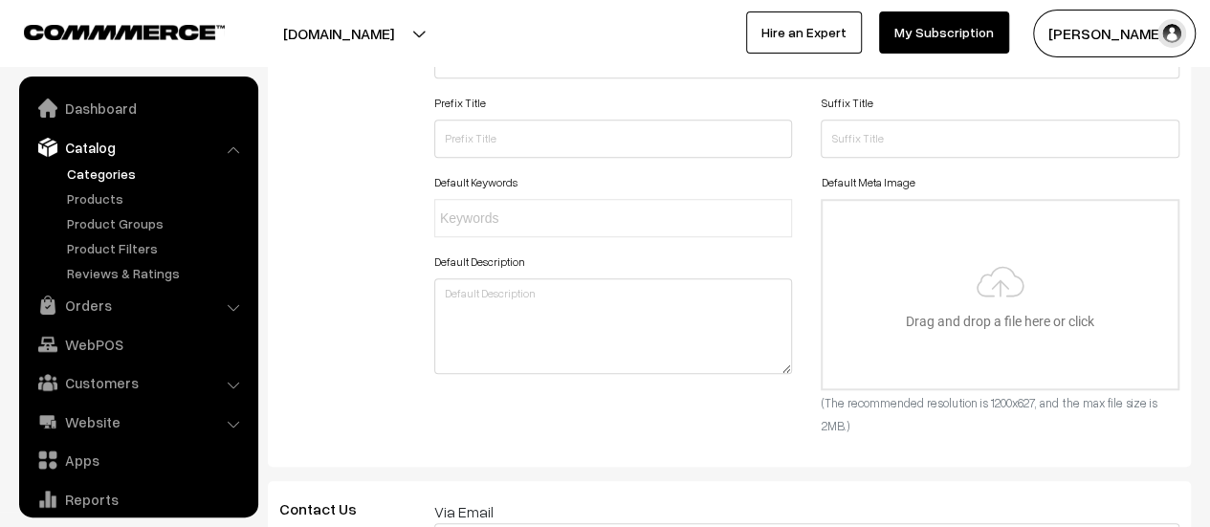
click at [97, 177] on link "Categories" at bounding box center [156, 174] width 189 height 20
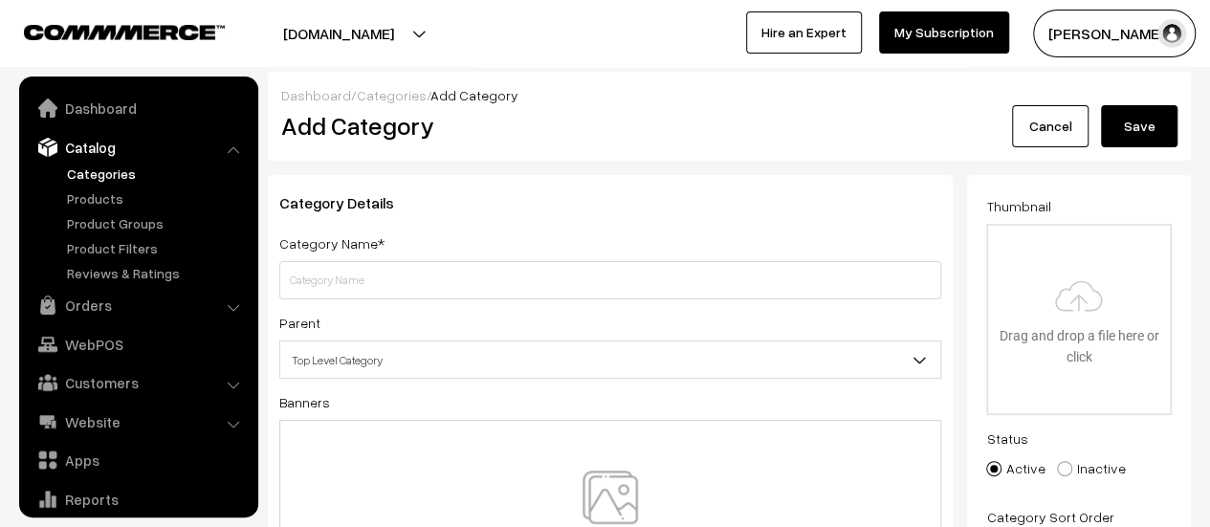
scroll to position [53, 0]
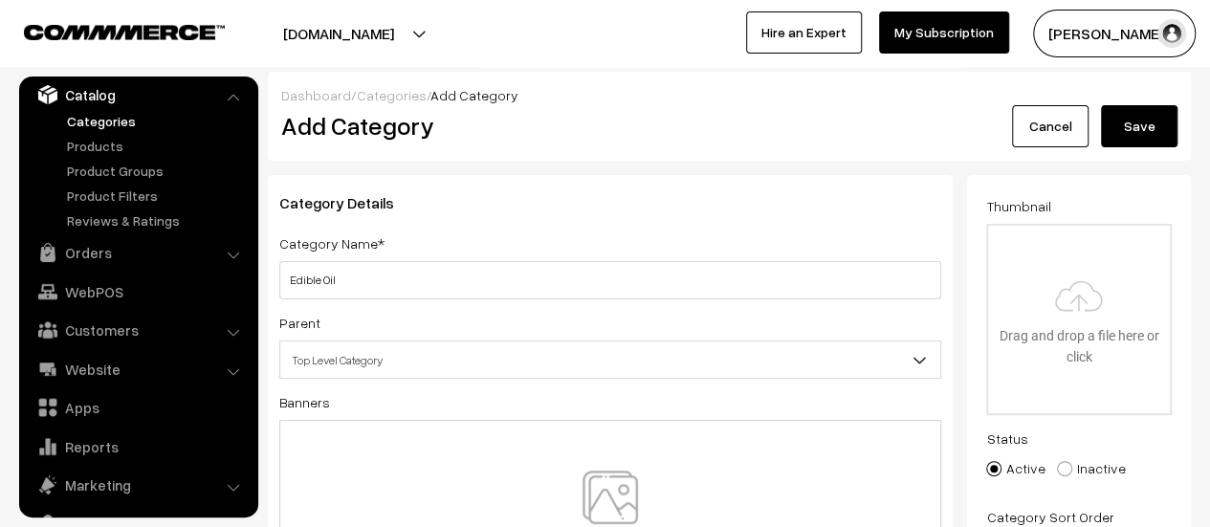
type input "Edible Oil"
click at [617, 469] on div at bounding box center [610, 526] width 662 height 213
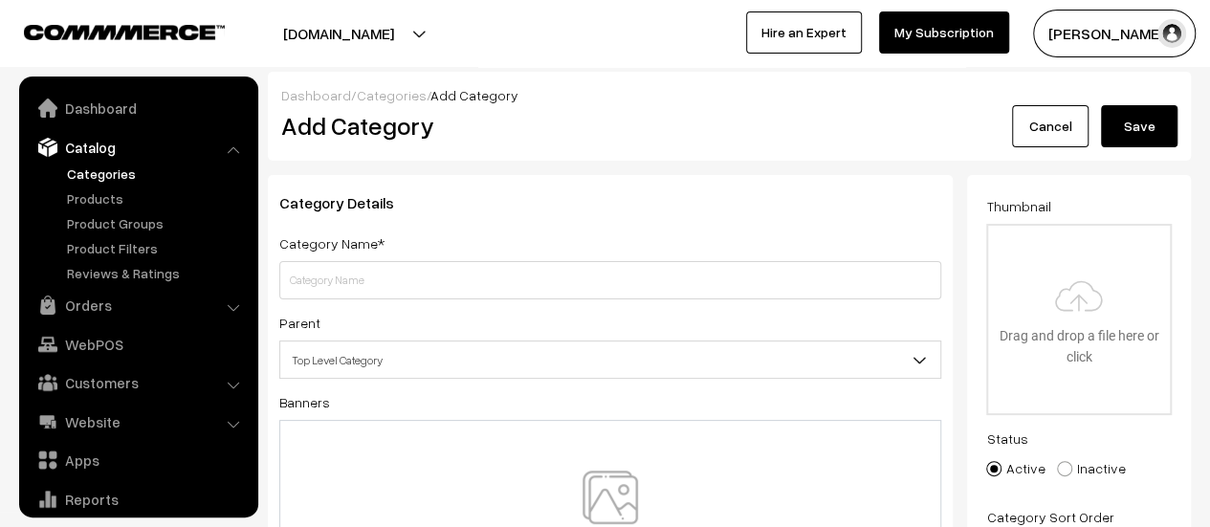
scroll to position [53, 0]
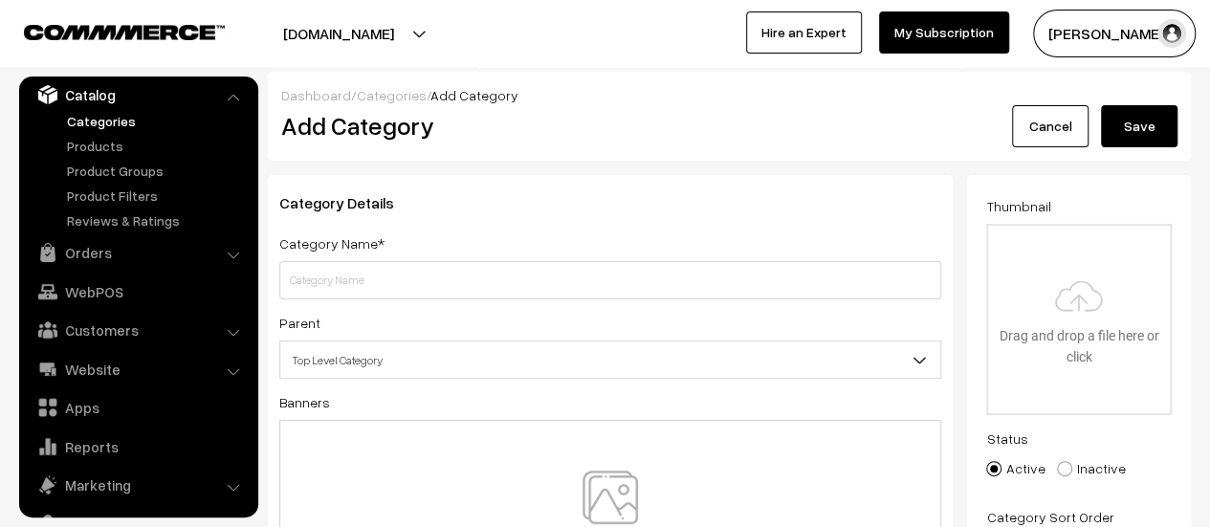
click at [394, 284] on input "text" at bounding box center [610, 280] width 662 height 38
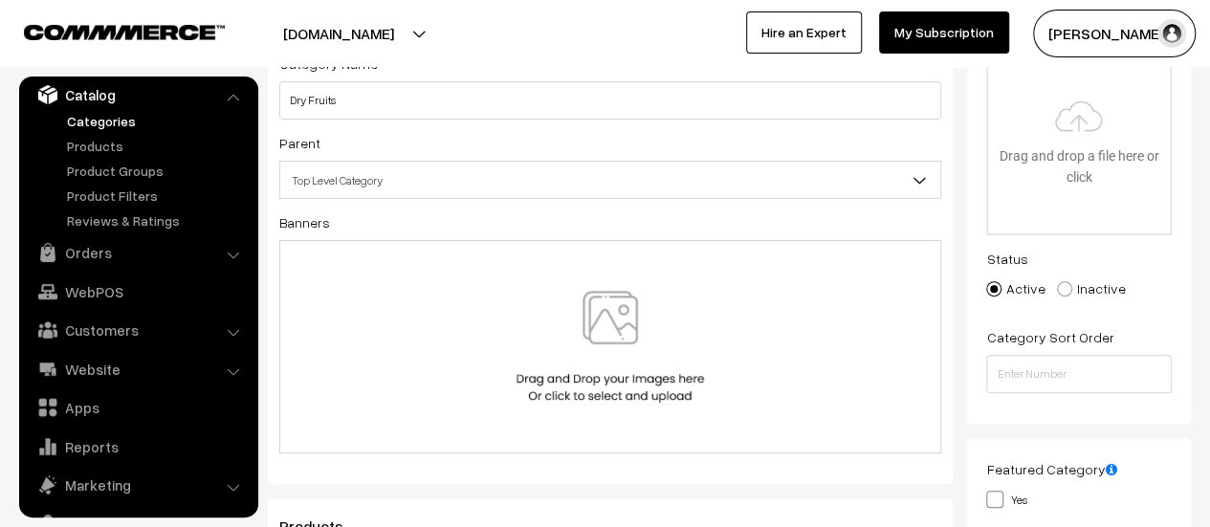
scroll to position [191, 0]
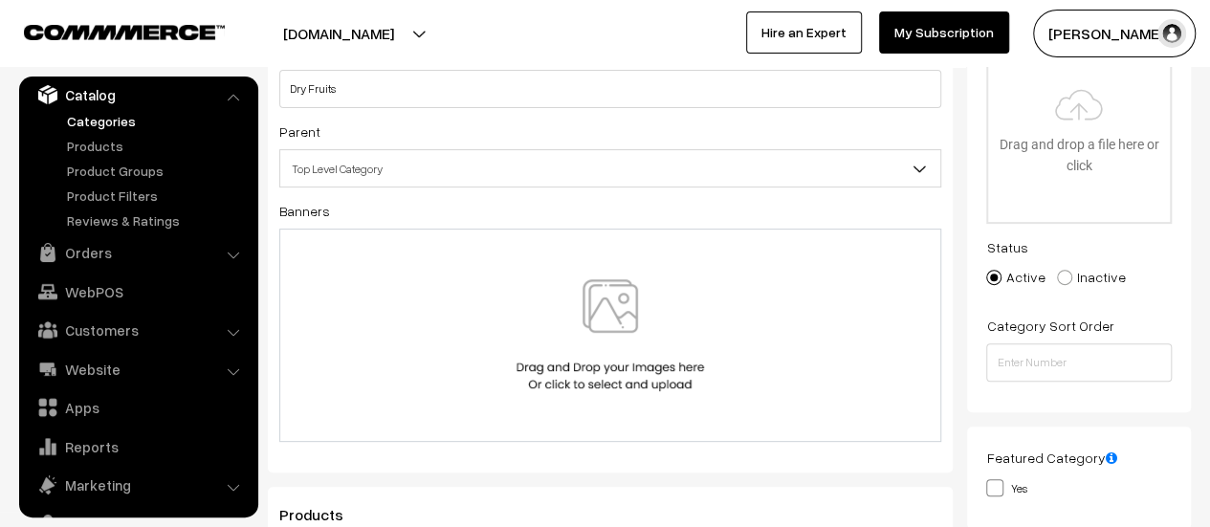
type input "Dry Fruits"
click at [651, 299] on img at bounding box center [610, 335] width 197 height 112
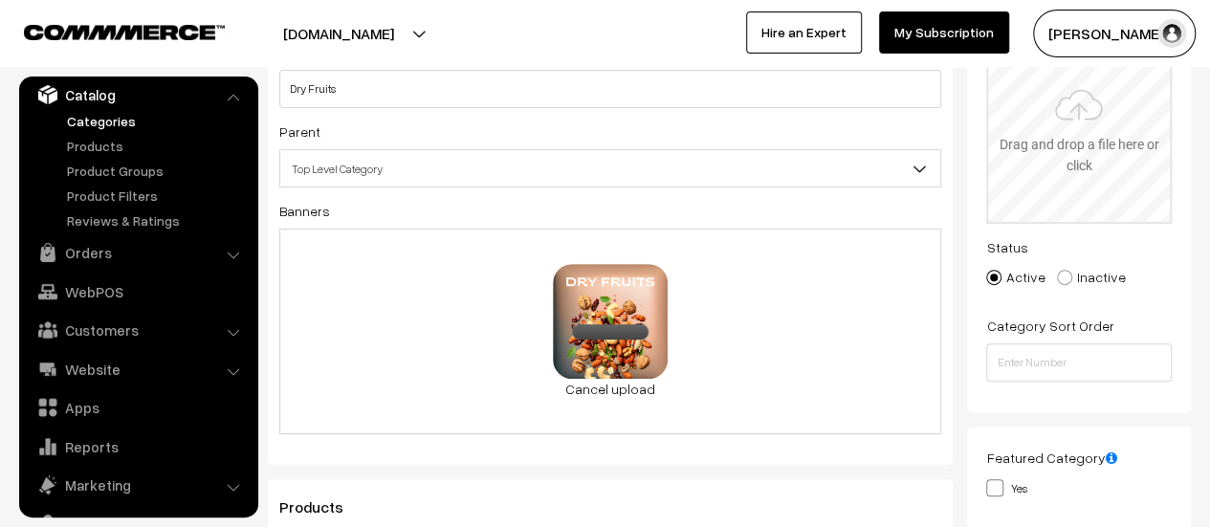
click at [1096, 165] on input "file" at bounding box center [1079, 127] width 182 height 187
type input "C:\fakepath\bdf17ecd-0ac9-46bc-823c-a54b79438d31.png"
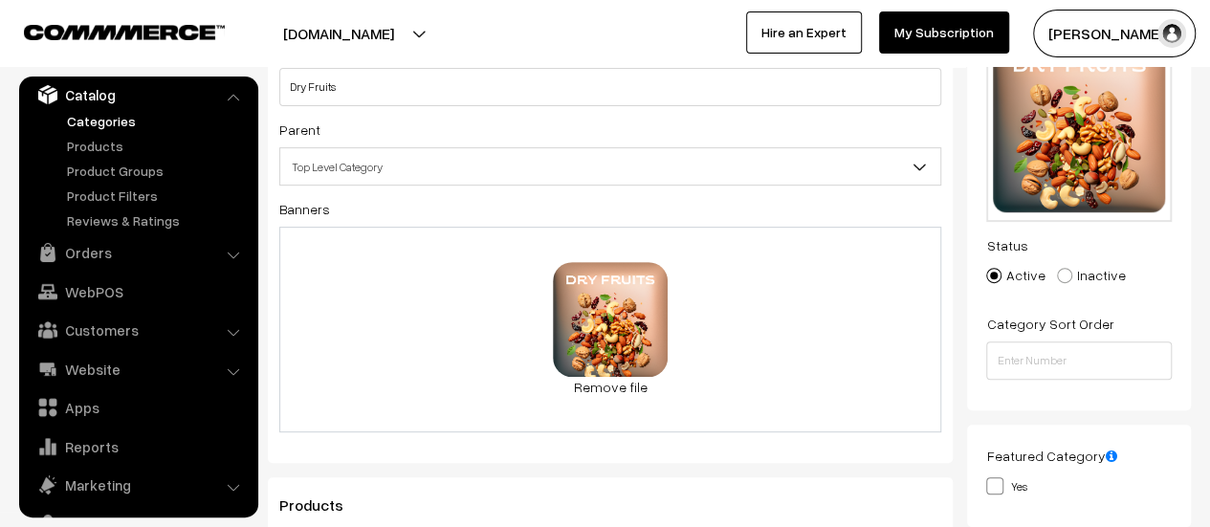
scroll to position [0, 0]
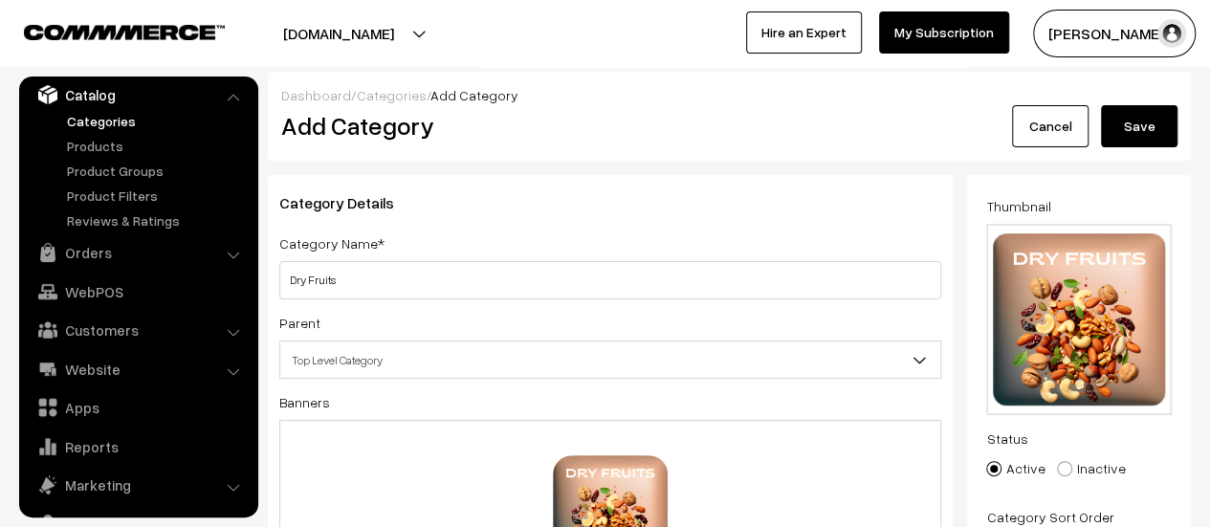
click at [1146, 113] on button "Save" at bounding box center [1139, 126] width 77 height 42
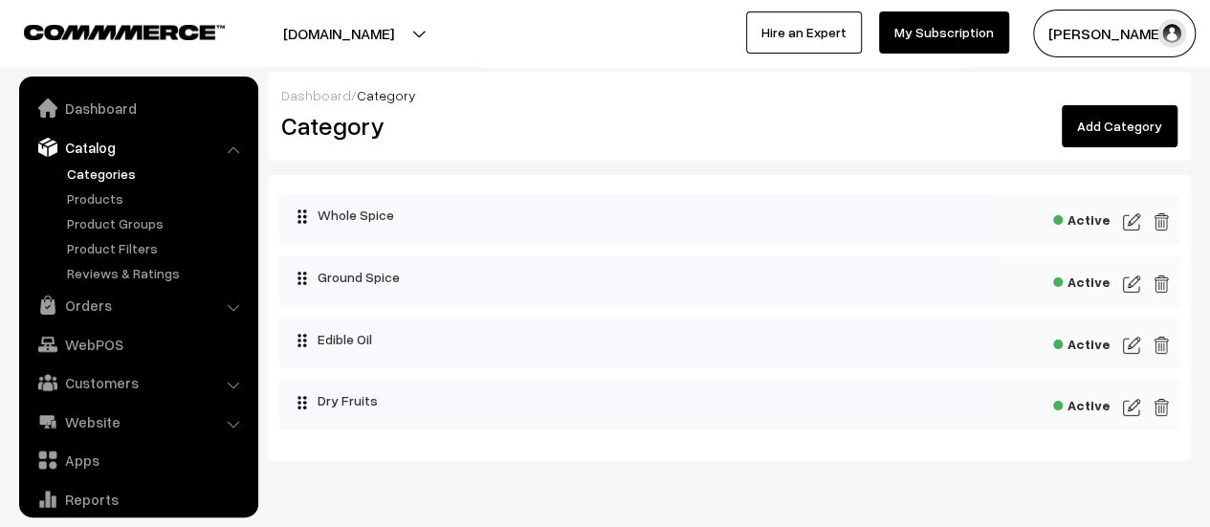
scroll to position [53, 0]
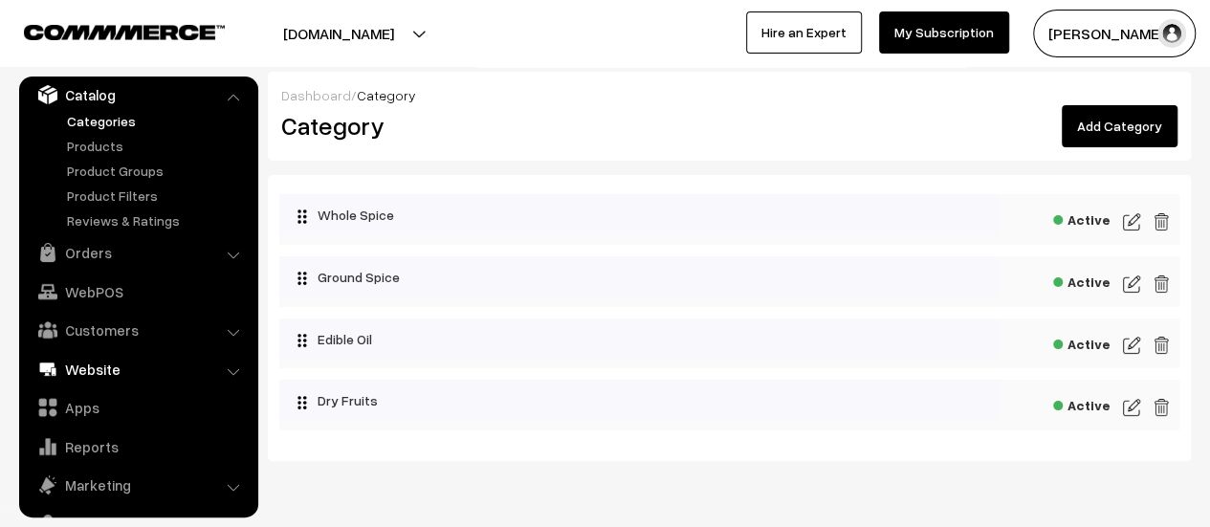
click at [81, 361] on link "Website" at bounding box center [138, 369] width 228 height 34
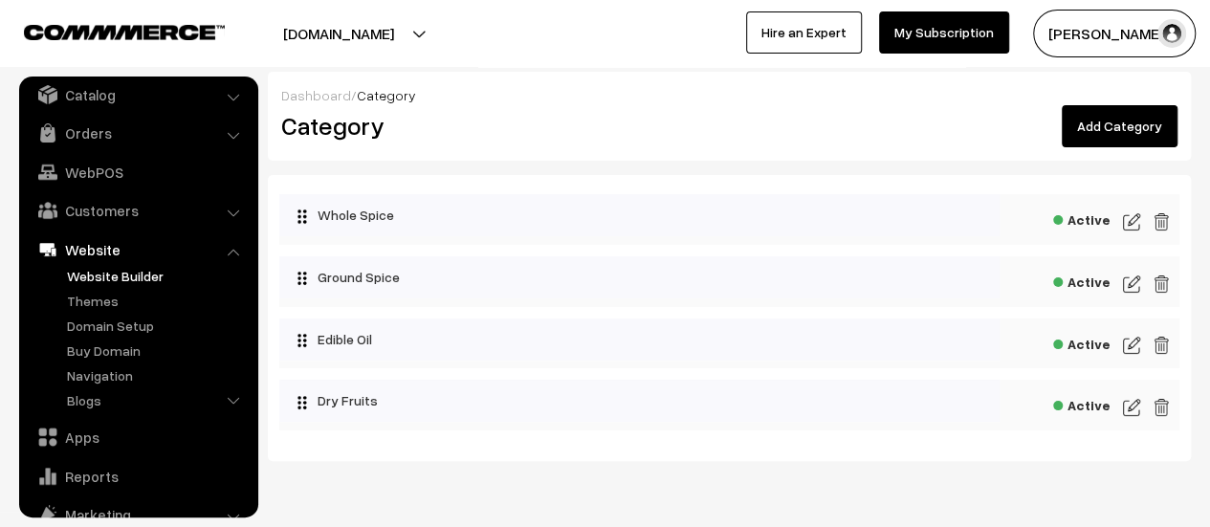
click at [115, 275] on link "Website Builder" at bounding box center [156, 276] width 189 height 20
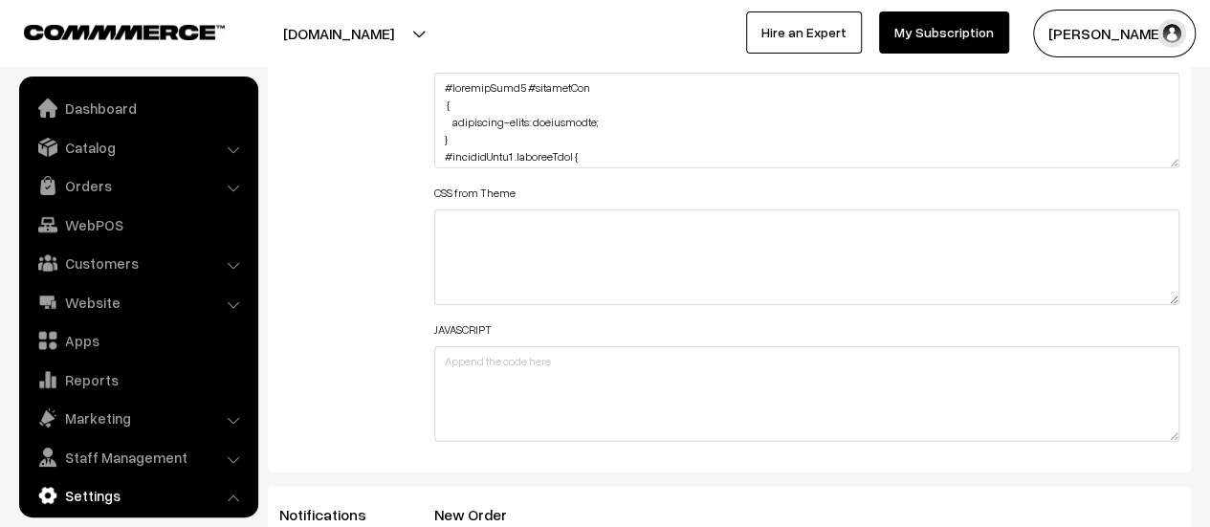
scroll to position [1539, 0]
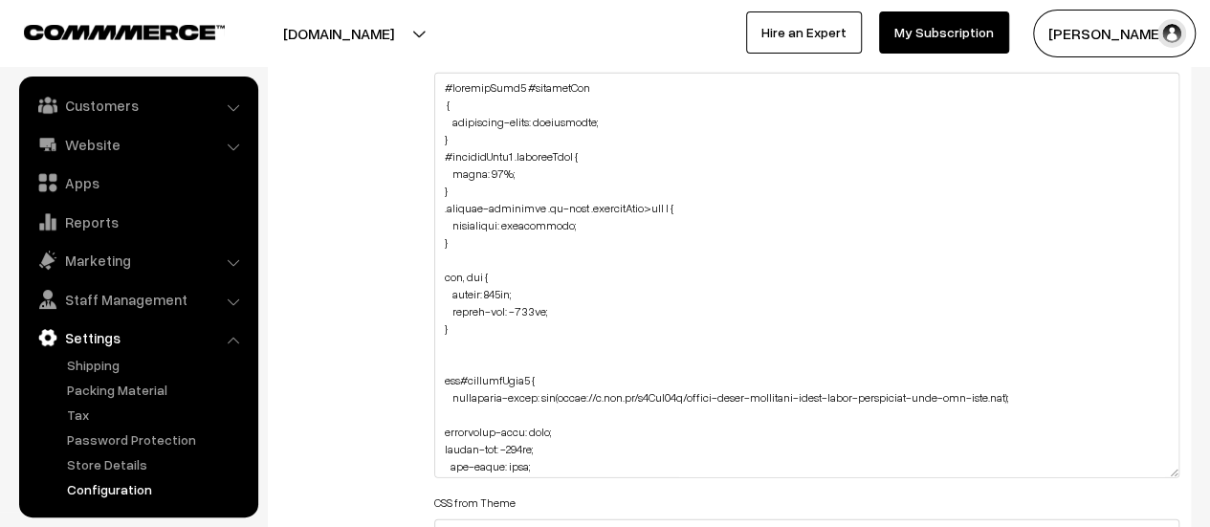
drag, startPoint x: 1170, startPoint y: 157, endPoint x: 1148, endPoint y: 467, distance: 310.7
click at [1148, 467] on textarea at bounding box center [806, 276] width 745 height 406
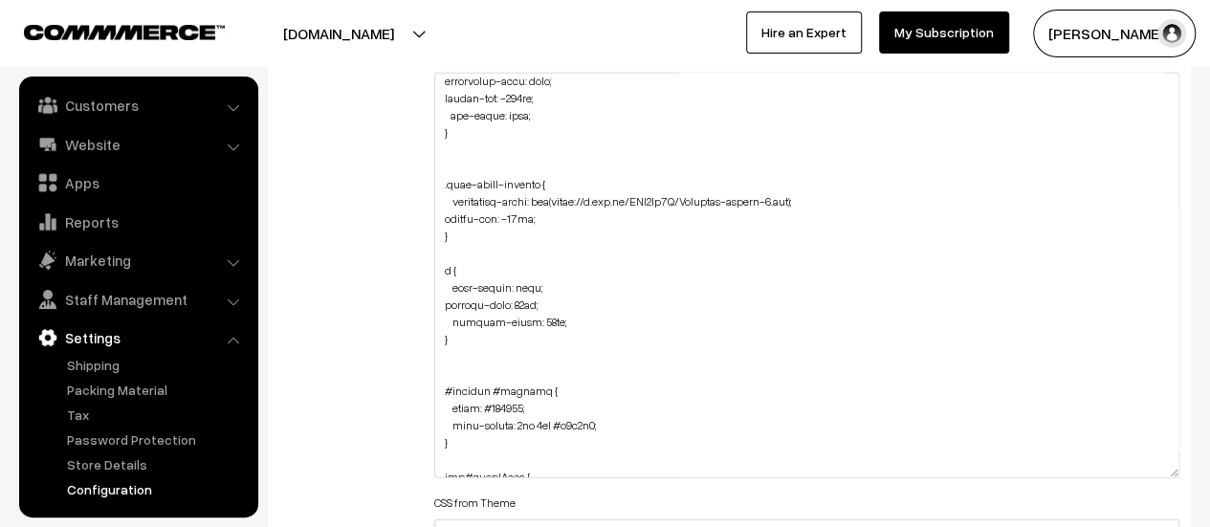
scroll to position [383, 0]
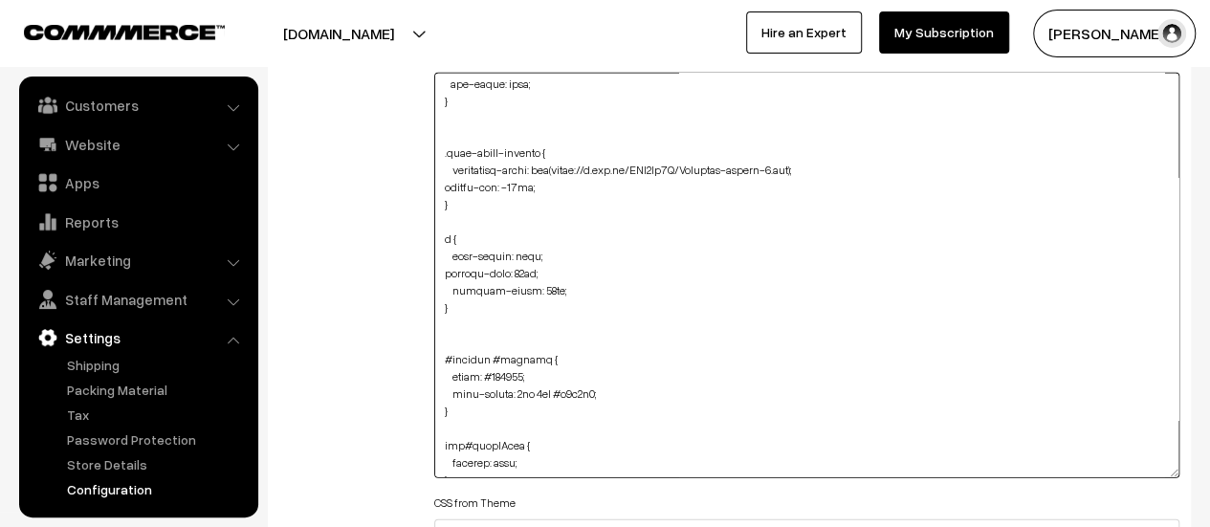
click at [525, 392] on textarea at bounding box center [806, 276] width 745 height 406
drag, startPoint x: 547, startPoint y: 371, endPoint x: 447, endPoint y: 376, distance: 100.6
click at [447, 376] on textarea "To enrich screen reader interactions, please activate Accessibility in Grammarl…" at bounding box center [806, 276] width 745 height 406
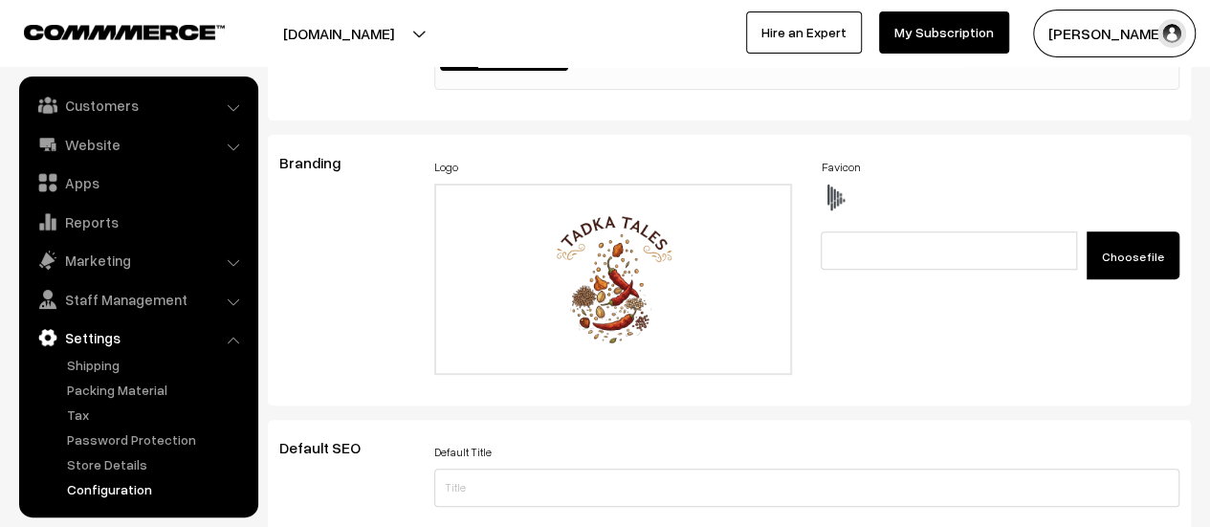
scroll to position [0, 0]
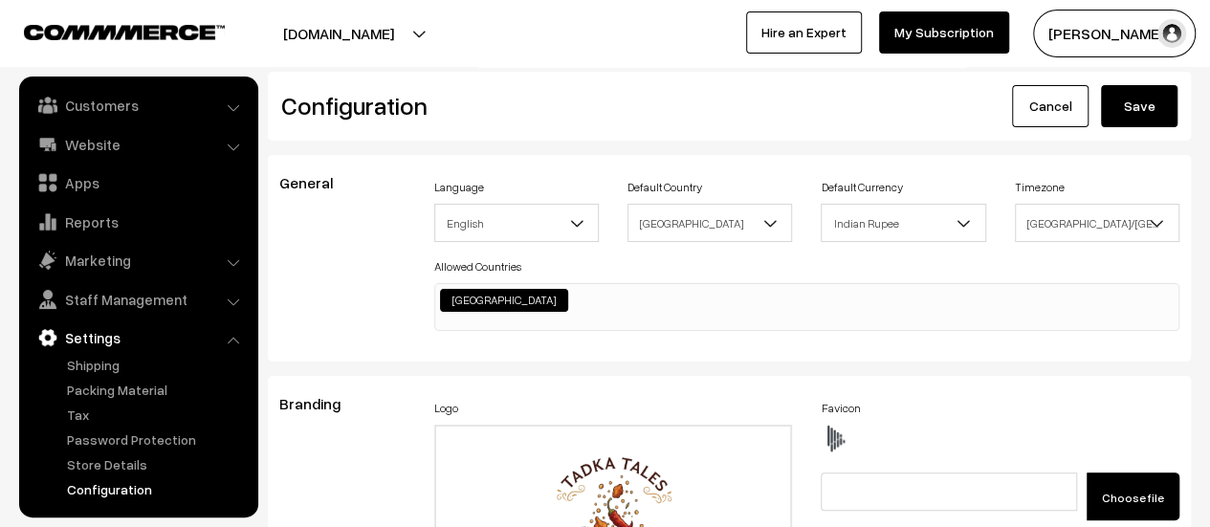
type textarea "#productType1 #productImg { background-color: transparent; } #productType1 .pro…"
click at [1136, 108] on button "Save" at bounding box center [1139, 106] width 77 height 42
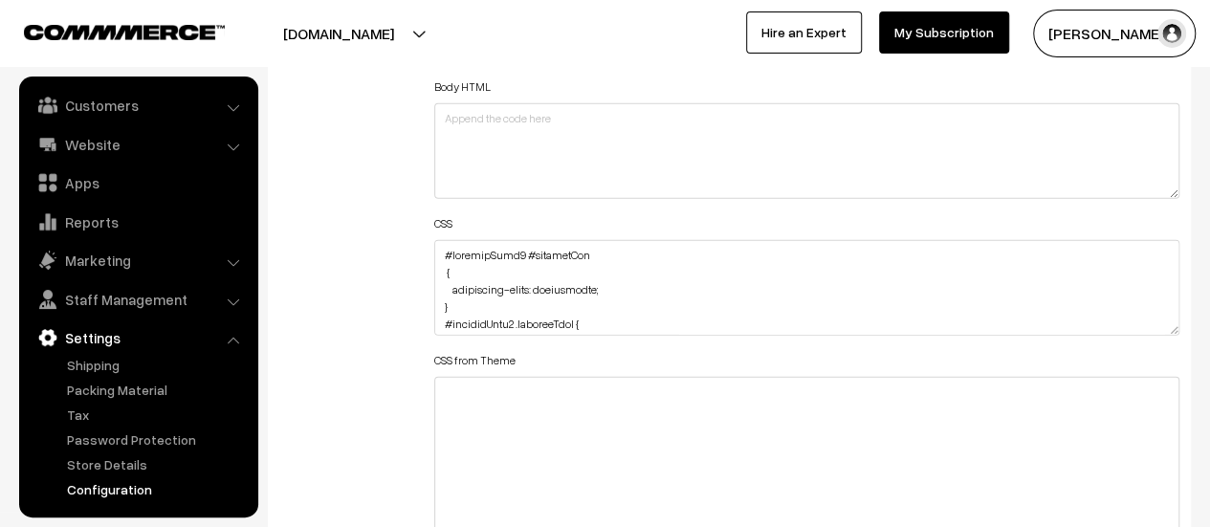
scroll to position [2296, 0]
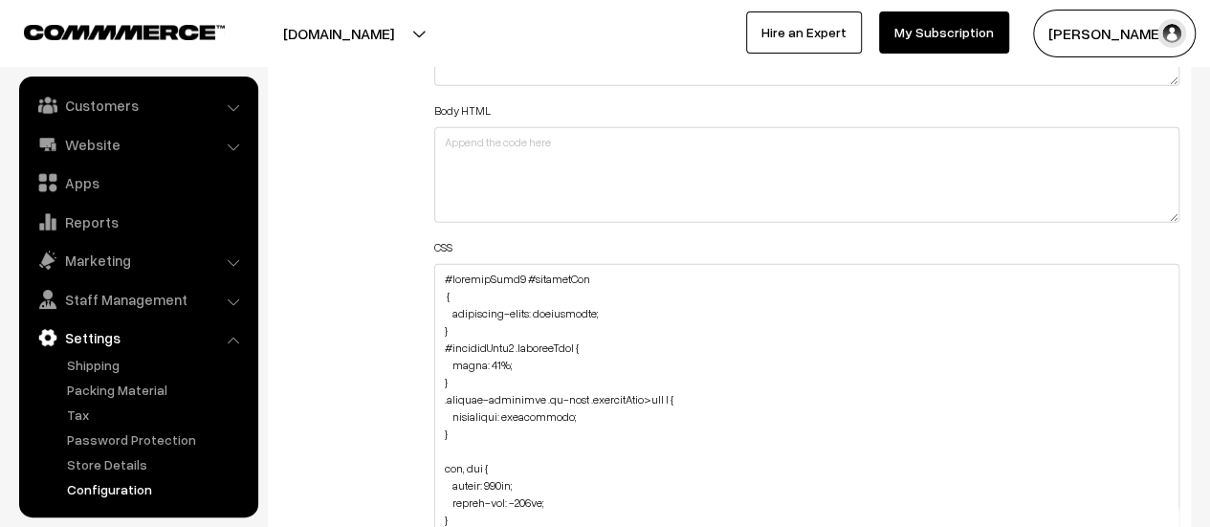
drag, startPoint x: 1168, startPoint y: 349, endPoint x: 1165, endPoint y: 572, distance: 222.9
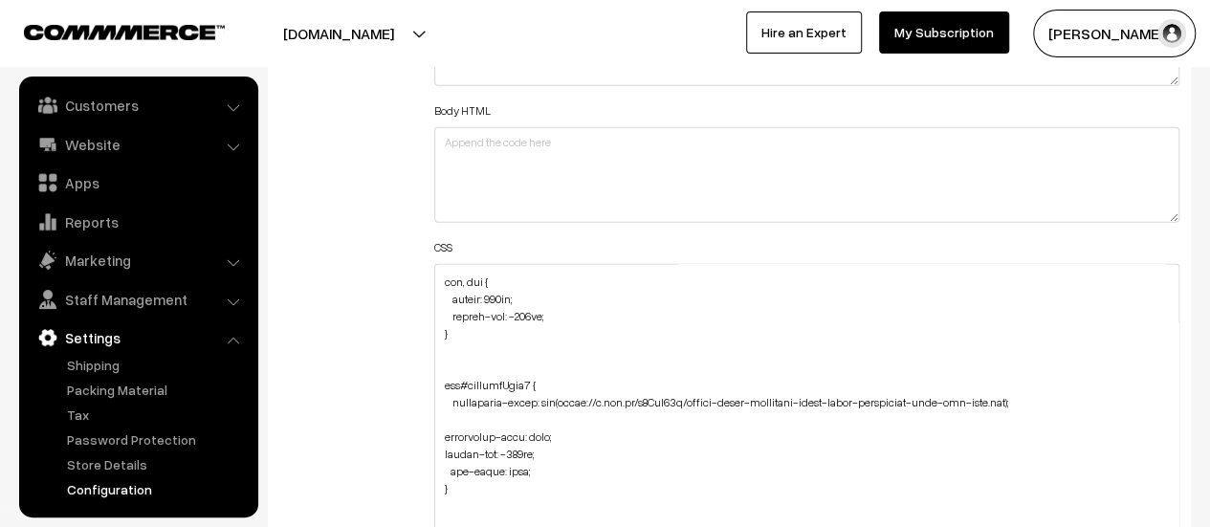
scroll to position [191, 0]
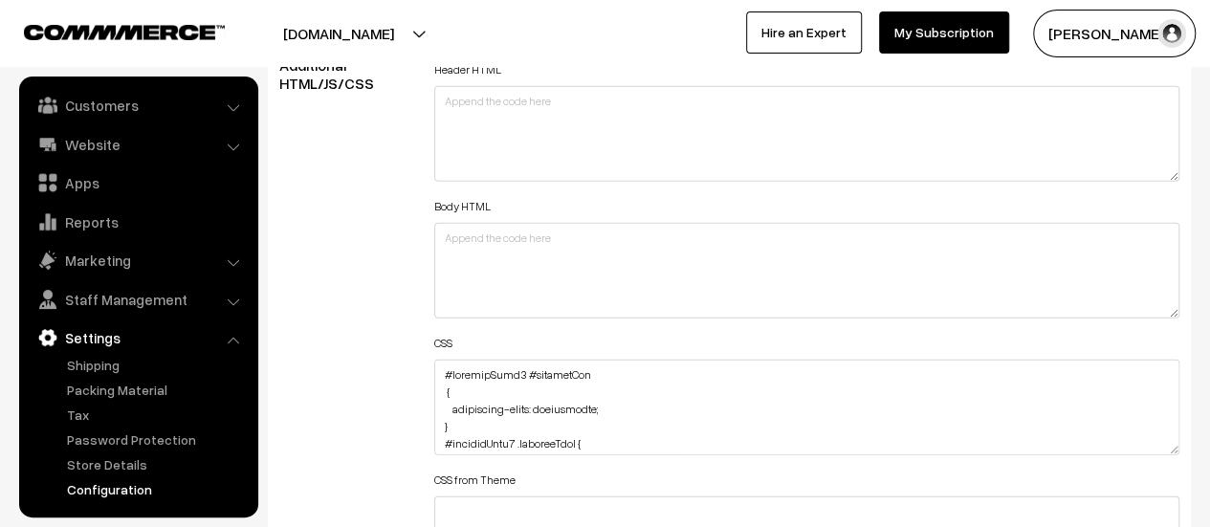
scroll to position [2392, 0]
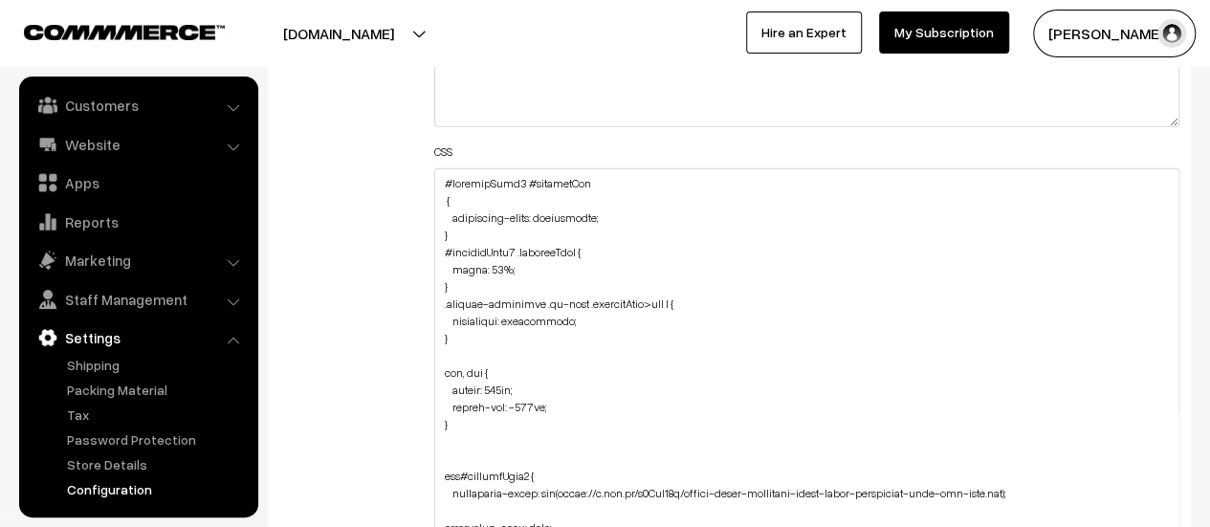
drag, startPoint x: 1167, startPoint y: 252, endPoint x: 1191, endPoint y: 572, distance: 321.4
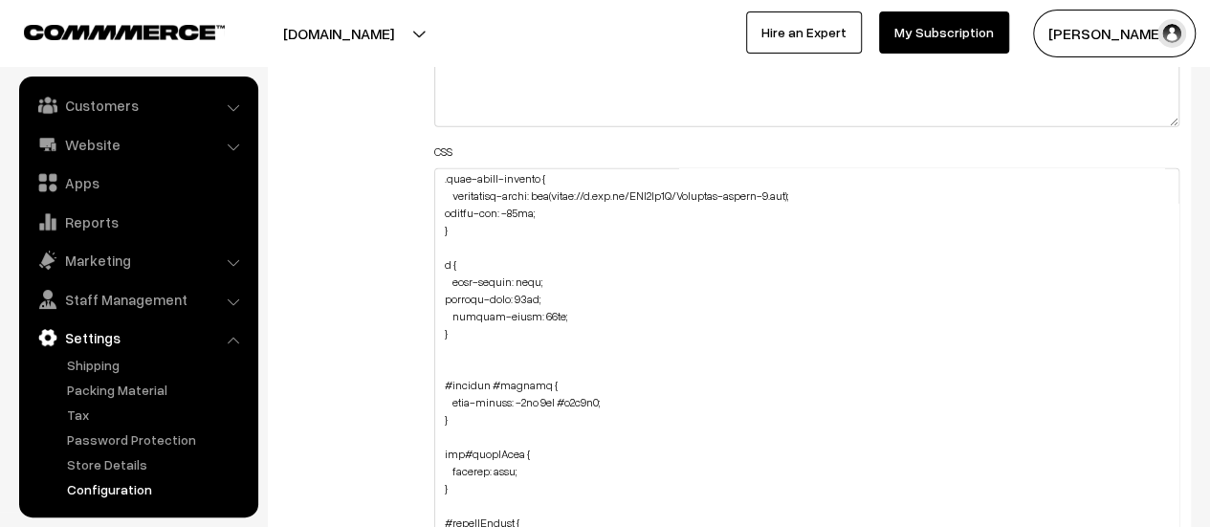
scroll to position [478, 0]
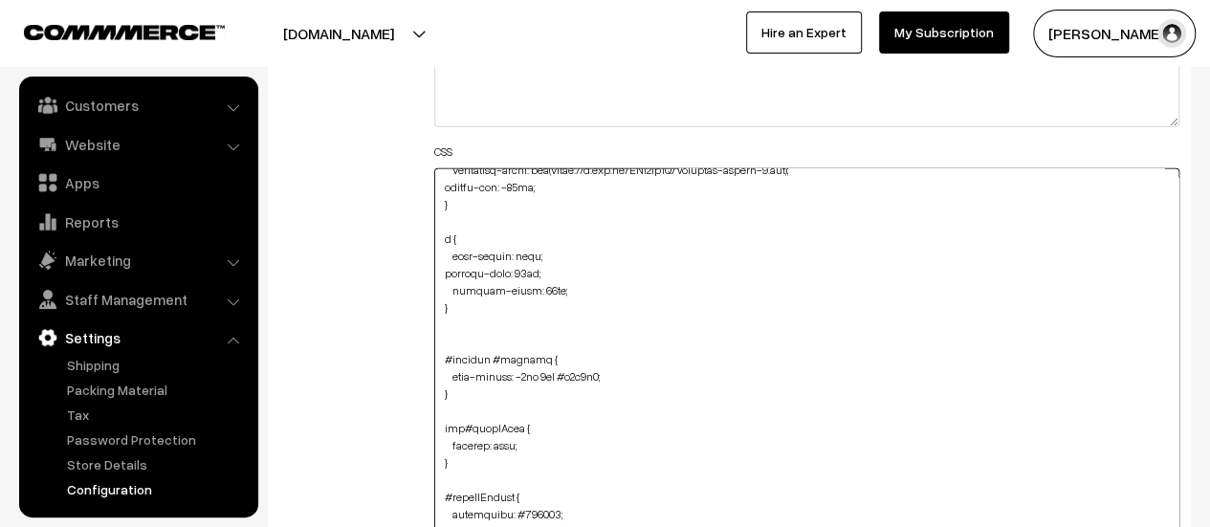
click at [627, 365] on textarea at bounding box center [806, 375] width 745 height 415
paste textarea "text-shadow: -2px 0px #f3f3f3; margin-top: 18px;"
drag, startPoint x: 494, startPoint y: 394, endPoint x: 452, endPoint y: 384, distance: 42.5
click at [452, 384] on textarea "To enrich screen reader interactions, please activate Accessibility in Grammarl…" at bounding box center [806, 375] width 745 height 415
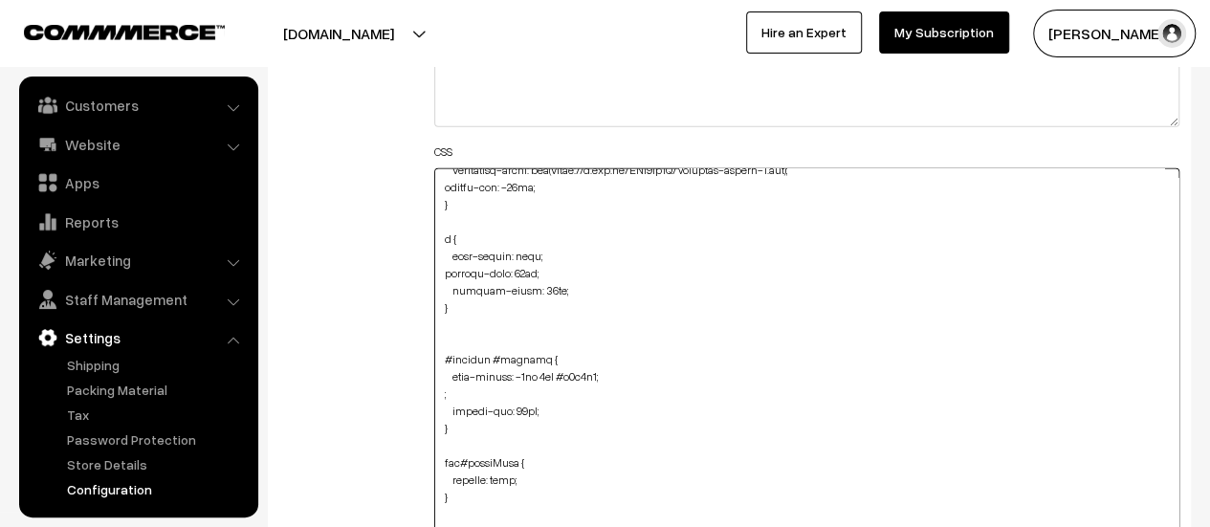
click at [457, 395] on textarea "To enrich screen reader interactions, please activate Accessibility in Grammarl…" at bounding box center [806, 375] width 745 height 415
click at [457, 392] on textarea "To enrich screen reader interactions, please activate Accessibility in Grammarl…" at bounding box center [806, 375] width 745 height 415
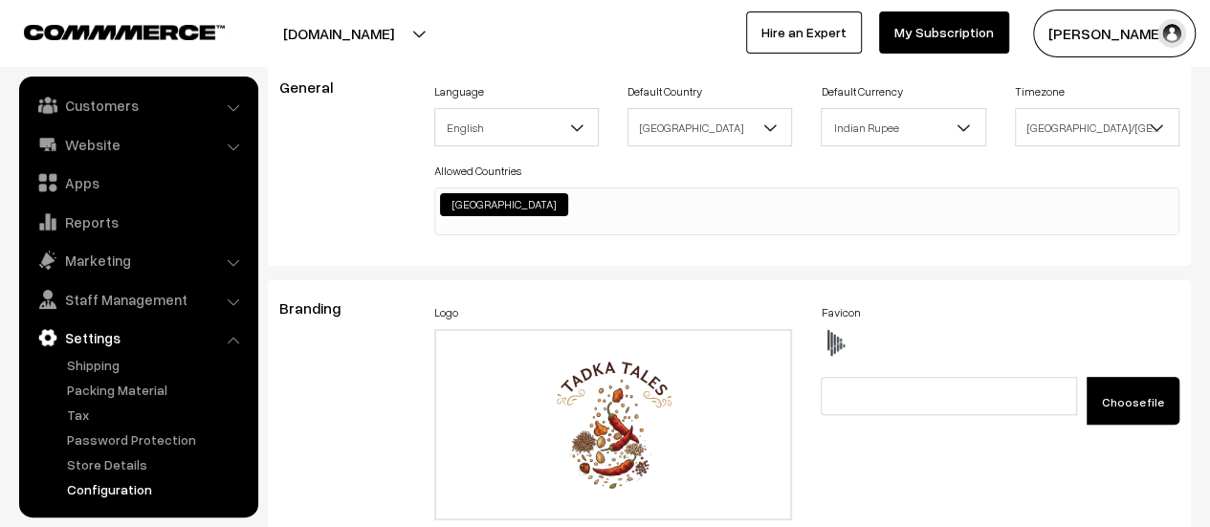
scroll to position [0, 0]
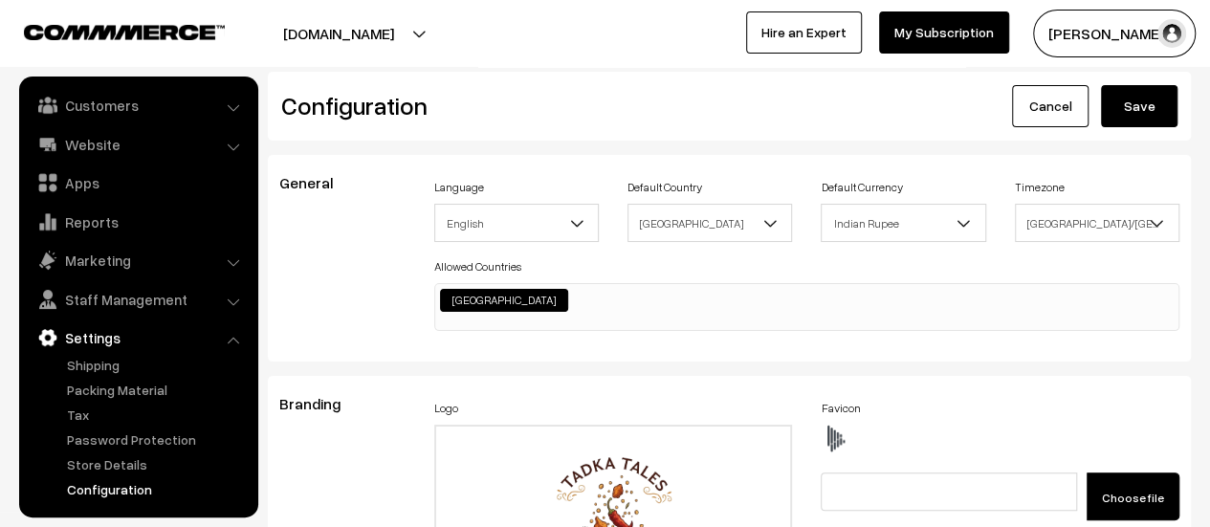
type textarea "#productType1 #productImg { background-color: transparent; } #productType1 .pro…"
click at [1136, 105] on button "Save" at bounding box center [1139, 106] width 77 height 42
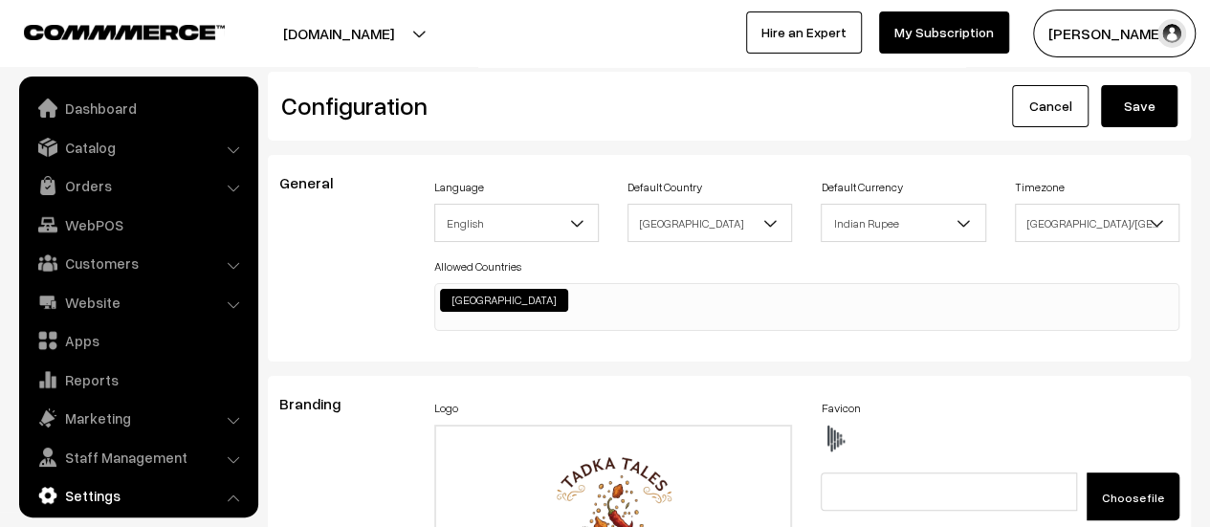
scroll to position [1539, 0]
